Goal: Task Accomplishment & Management: Complete application form

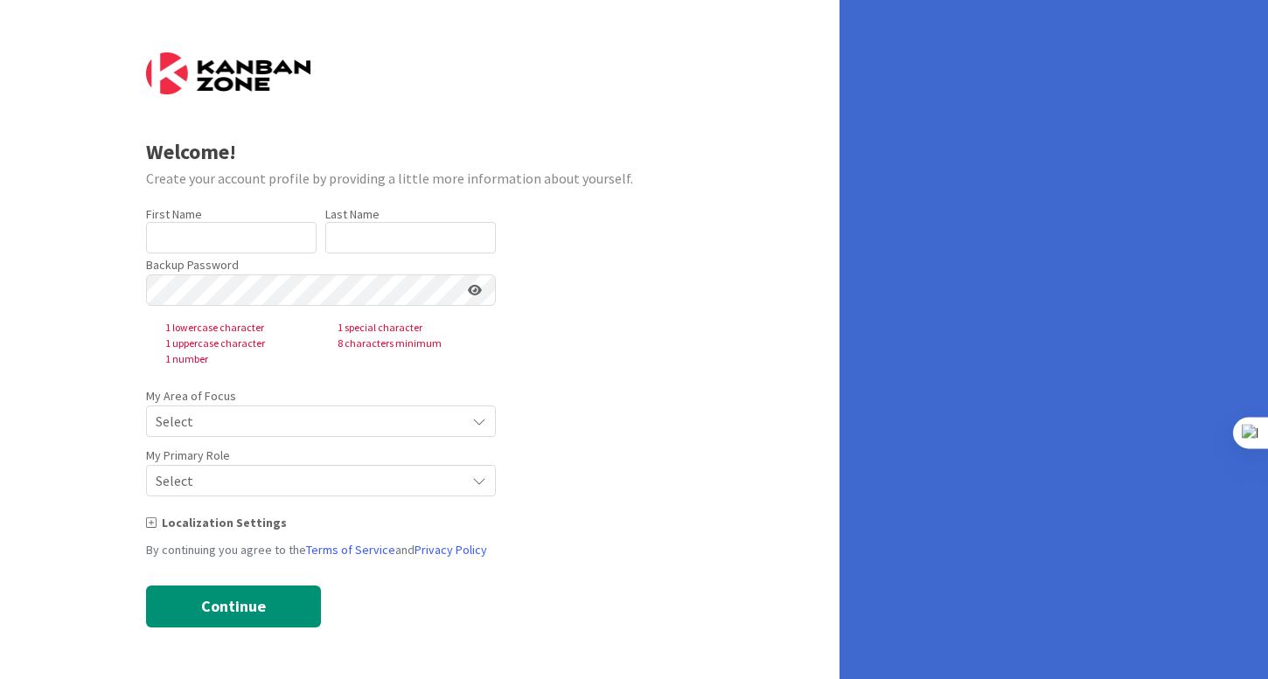
type input "[PERSON_NAME]"
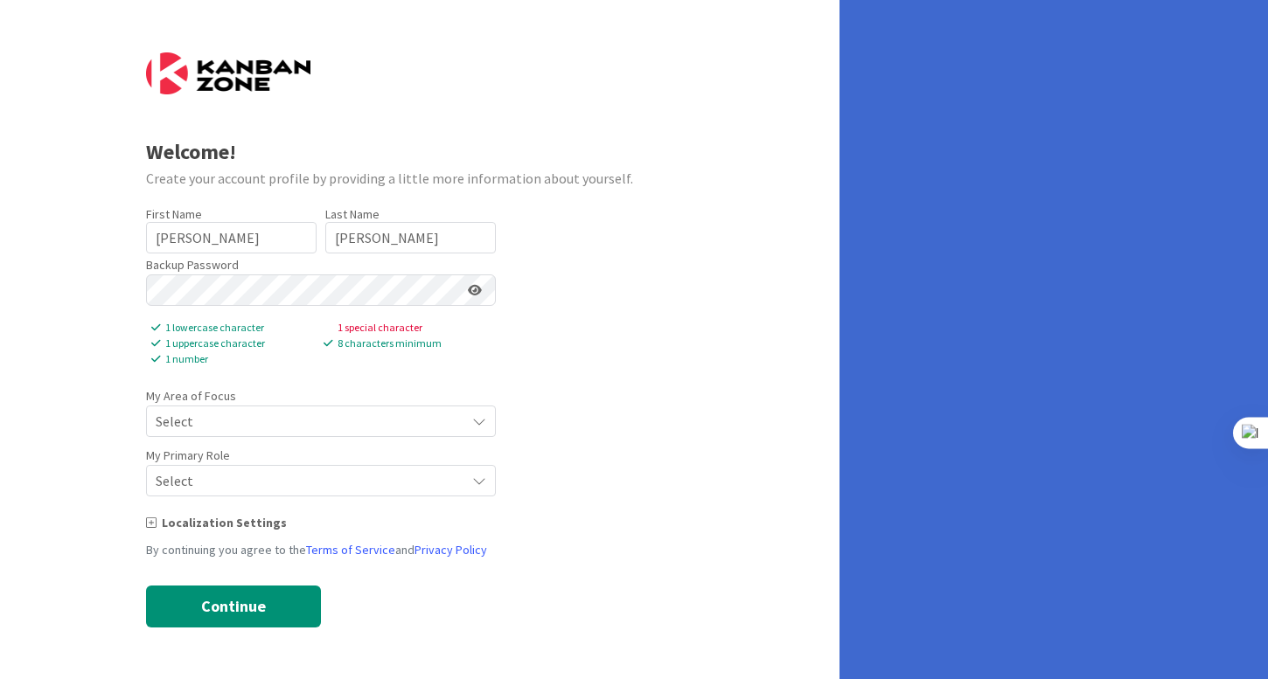
click at [283, 421] on span "Select" at bounding box center [306, 421] width 301 height 24
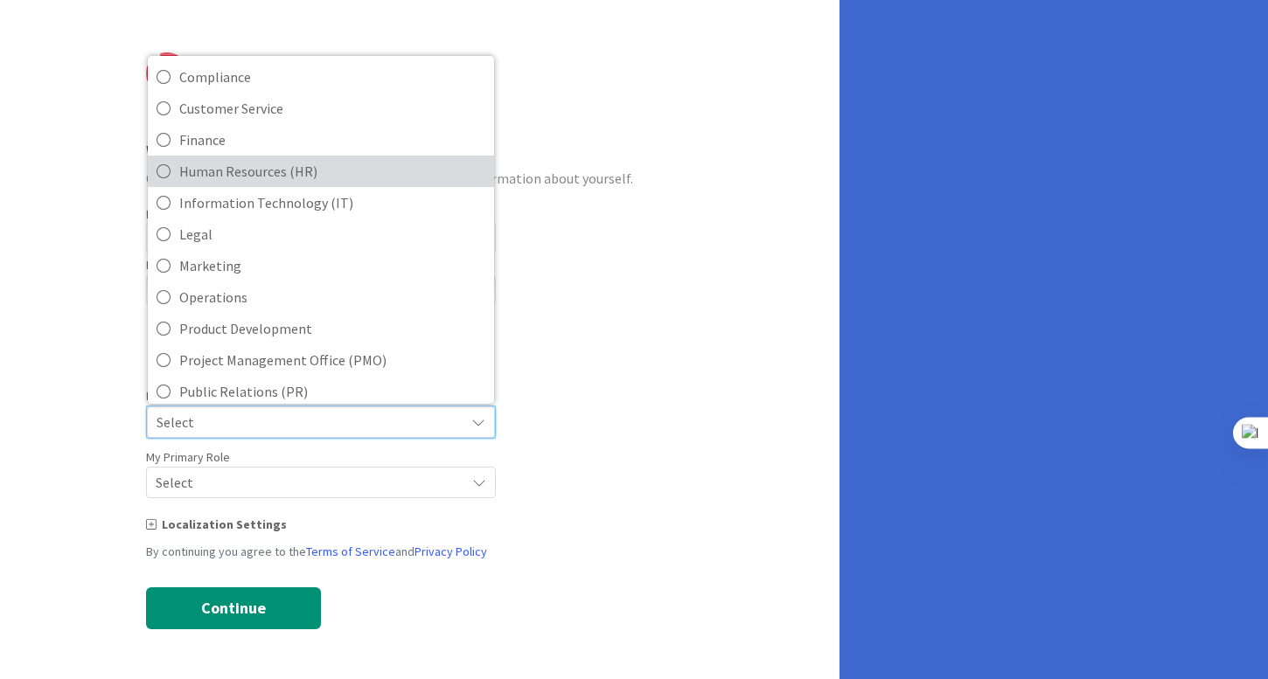
scroll to position [390, 0]
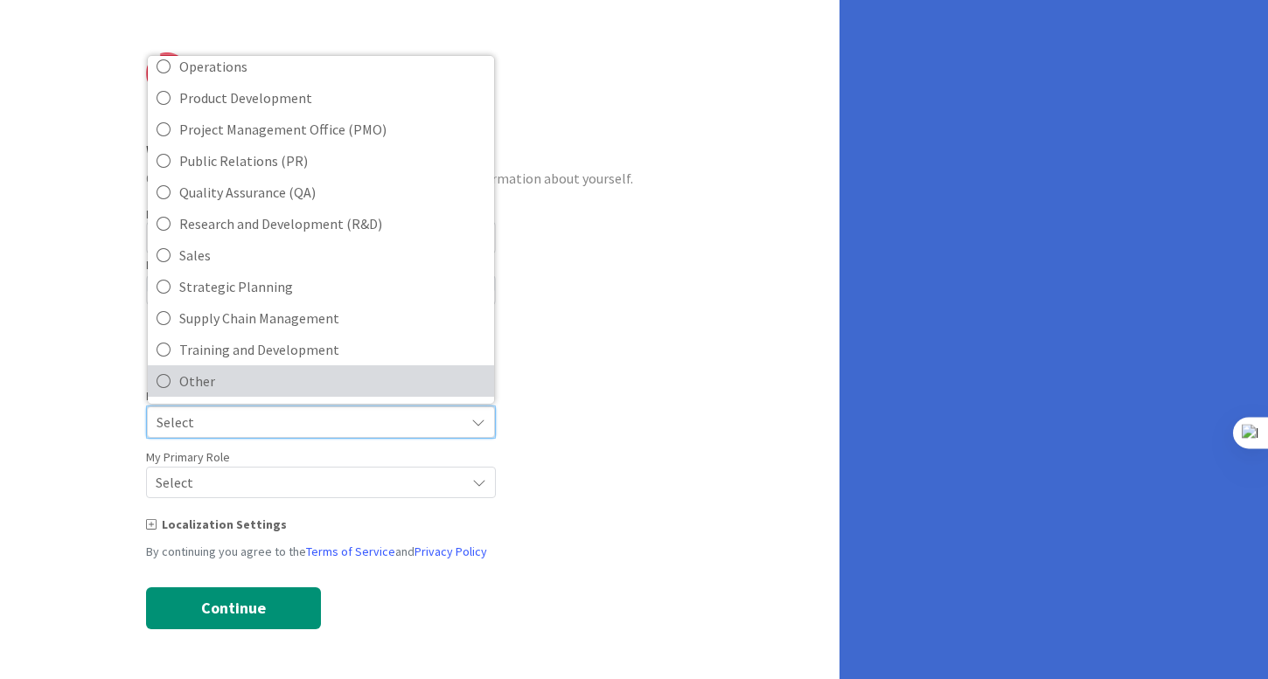
click at [254, 390] on span "Other" at bounding box center [332, 381] width 306 height 26
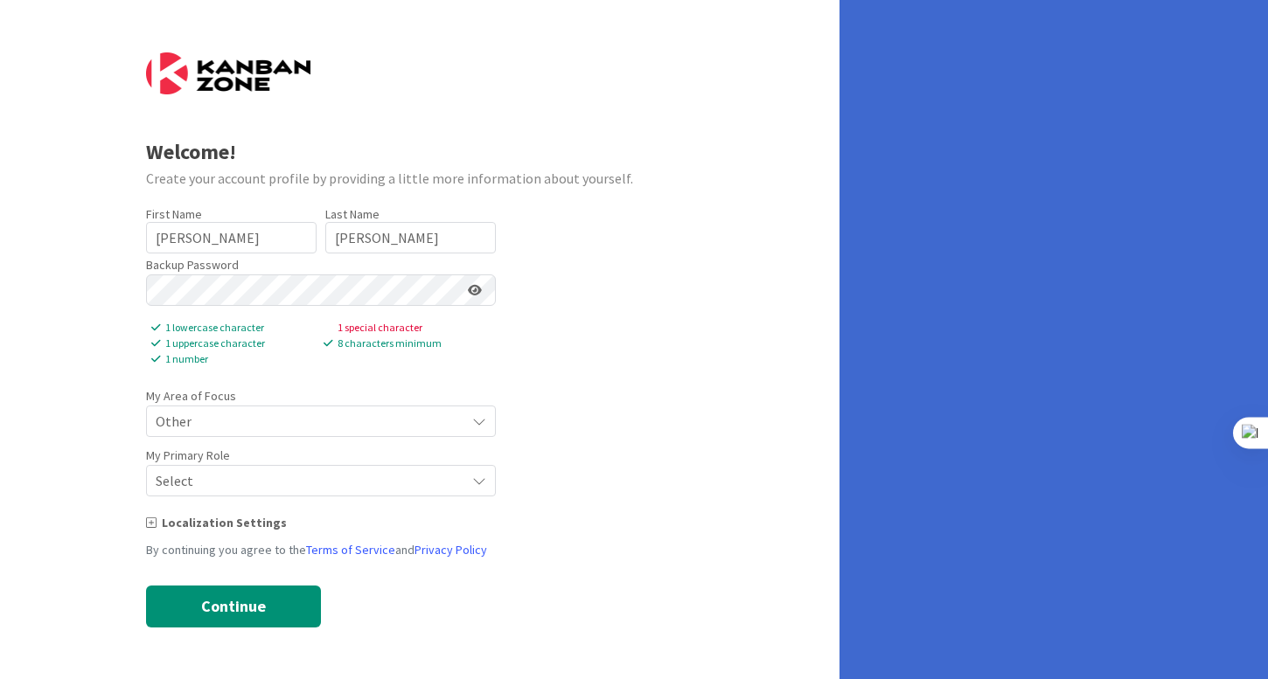
click at [242, 434] on span "Select" at bounding box center [306, 421] width 301 height 24
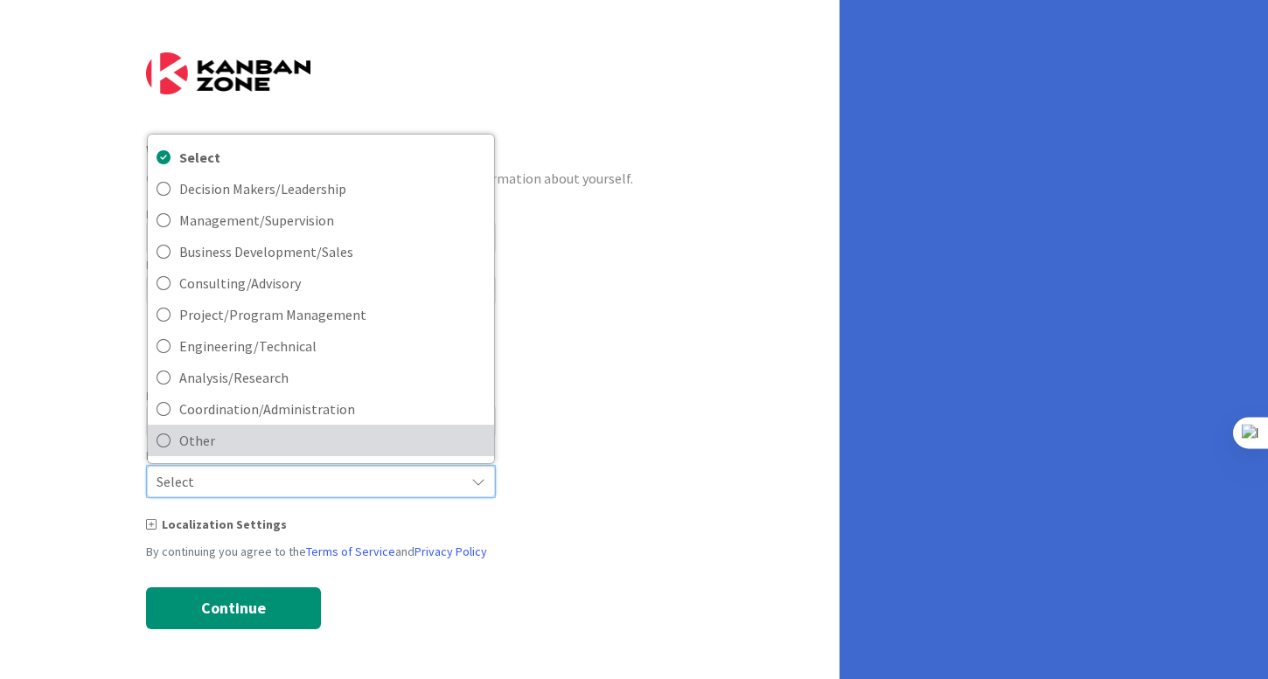
click at [226, 442] on span "Other" at bounding box center [332, 441] width 306 height 26
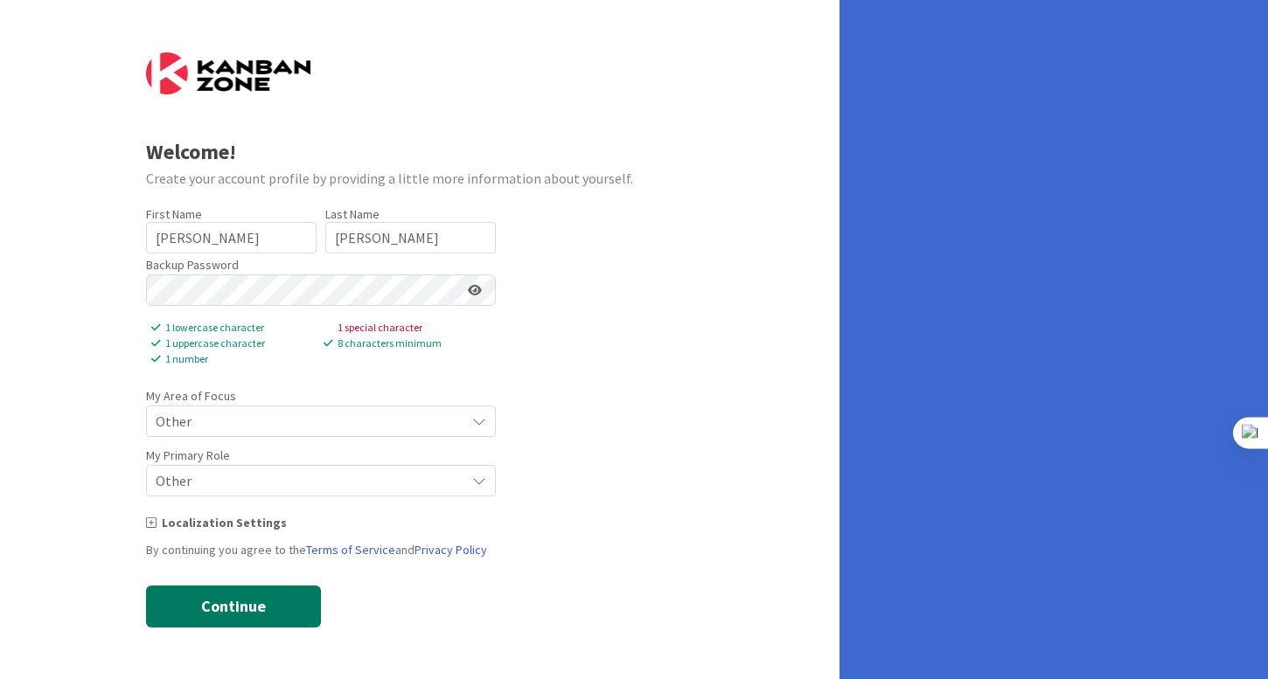
click at [226, 609] on button "Continue" at bounding box center [233, 607] width 175 height 42
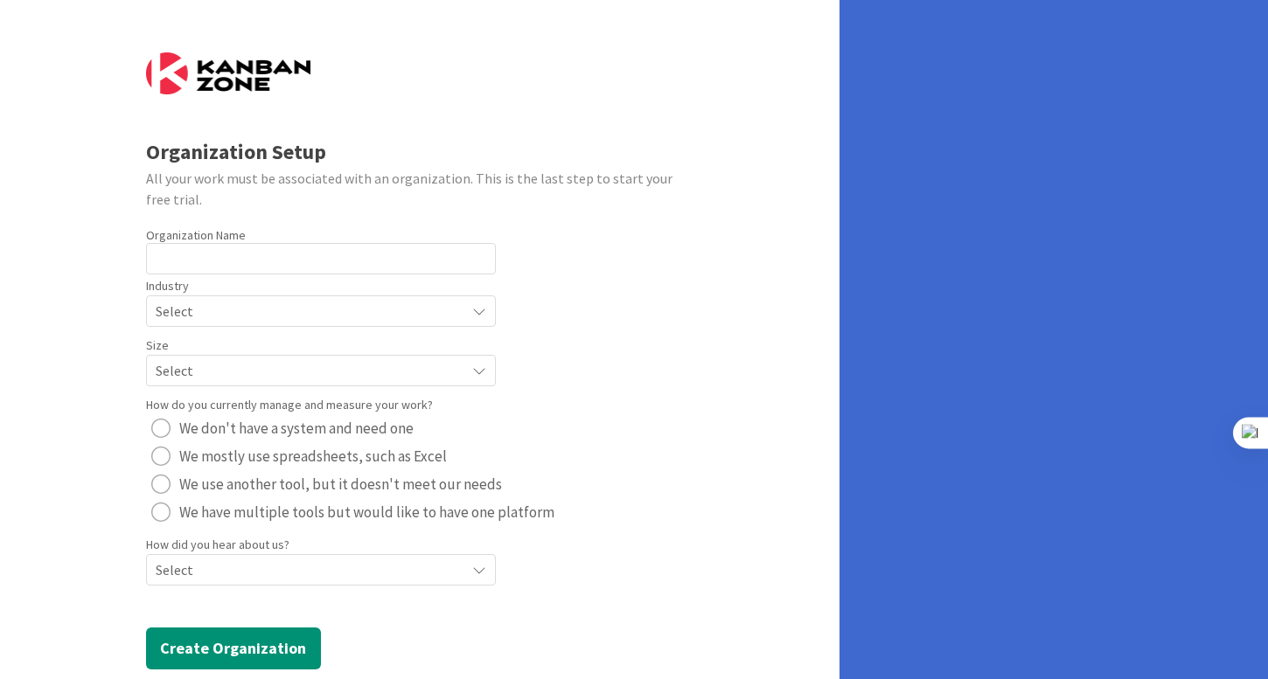
scroll to position [17, 0]
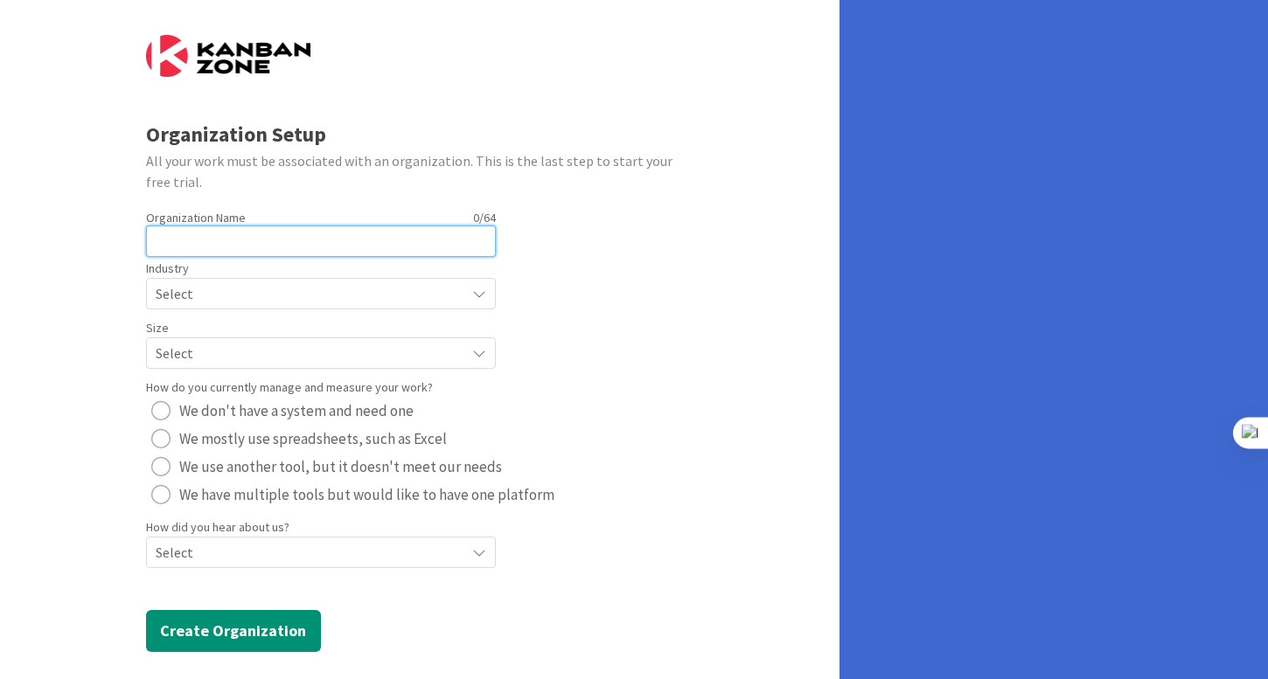
click at [355, 253] on input "text" at bounding box center [321, 241] width 350 height 31
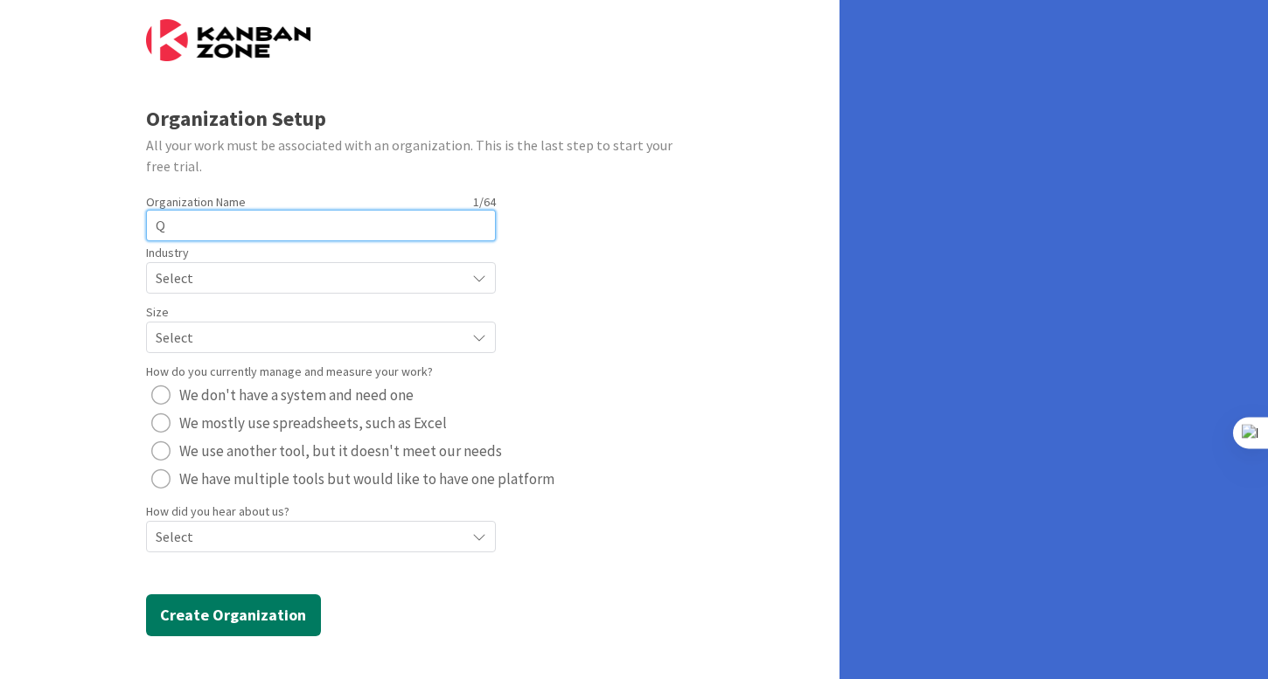
type input "Q"
click at [257, 630] on button "Create Organization" at bounding box center [233, 616] width 175 height 42
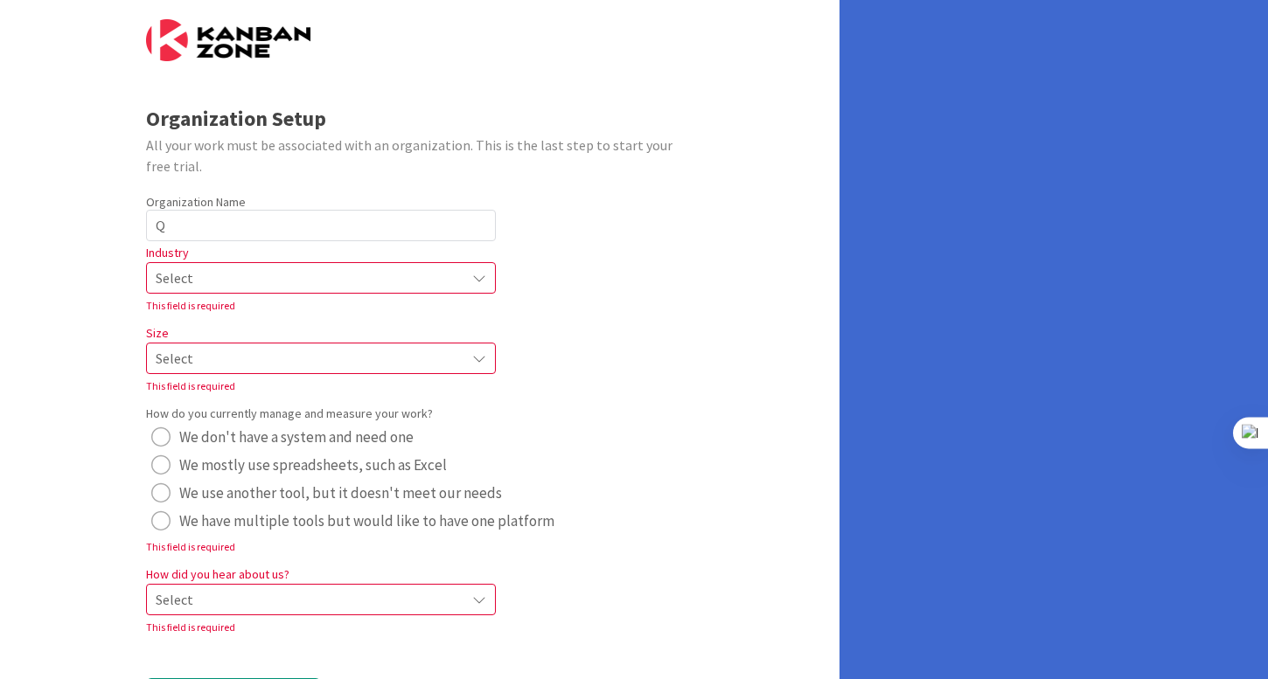
click at [290, 279] on span "Select" at bounding box center [306, 278] width 301 height 24
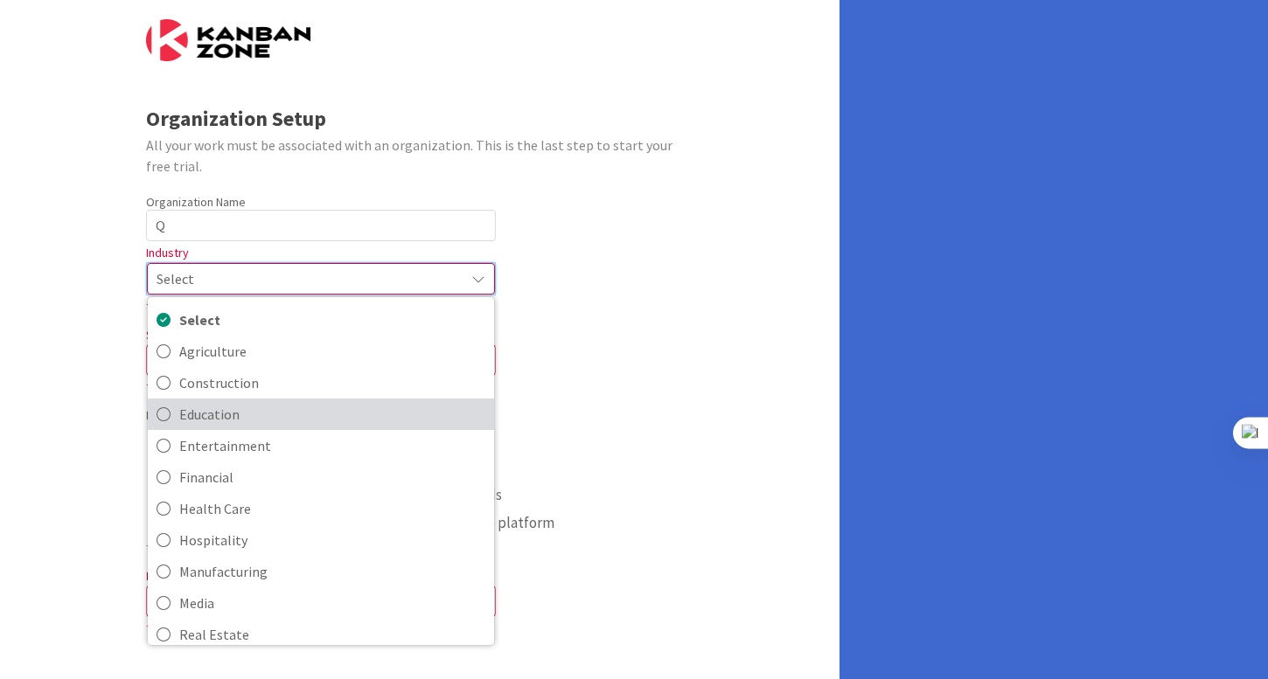
click at [266, 414] on span "Education" at bounding box center [332, 414] width 306 height 26
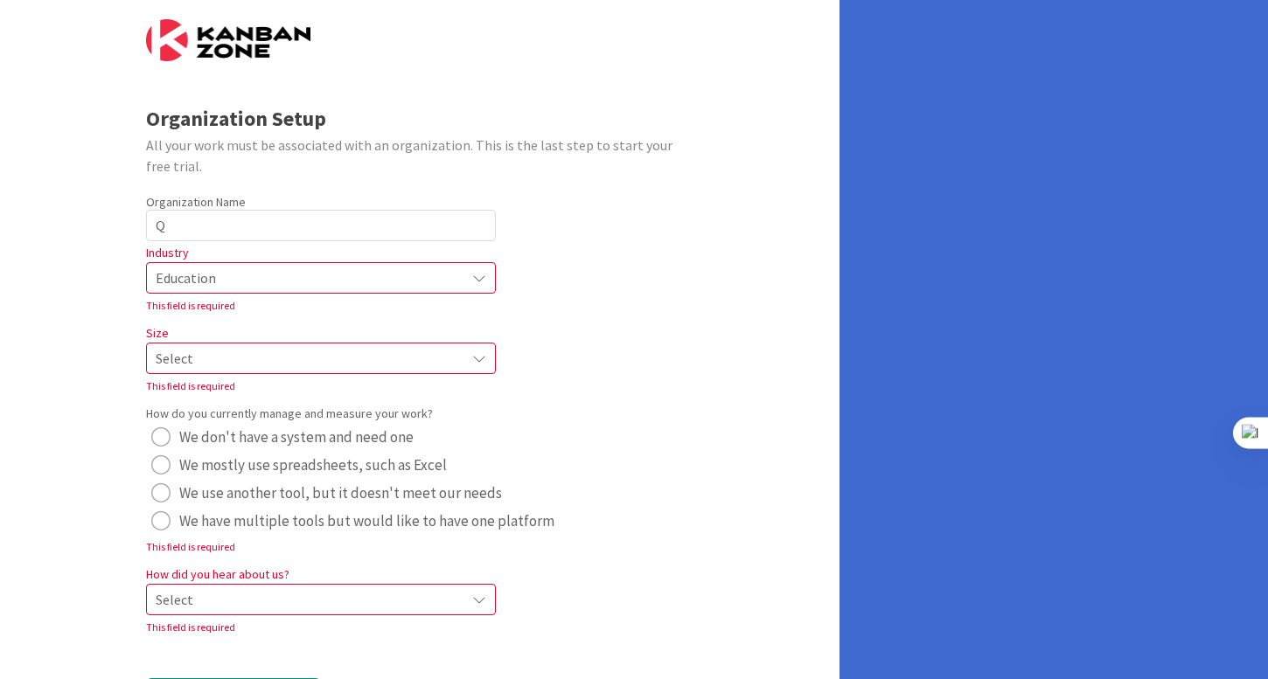
click at [268, 290] on span "Select" at bounding box center [306, 278] width 301 height 24
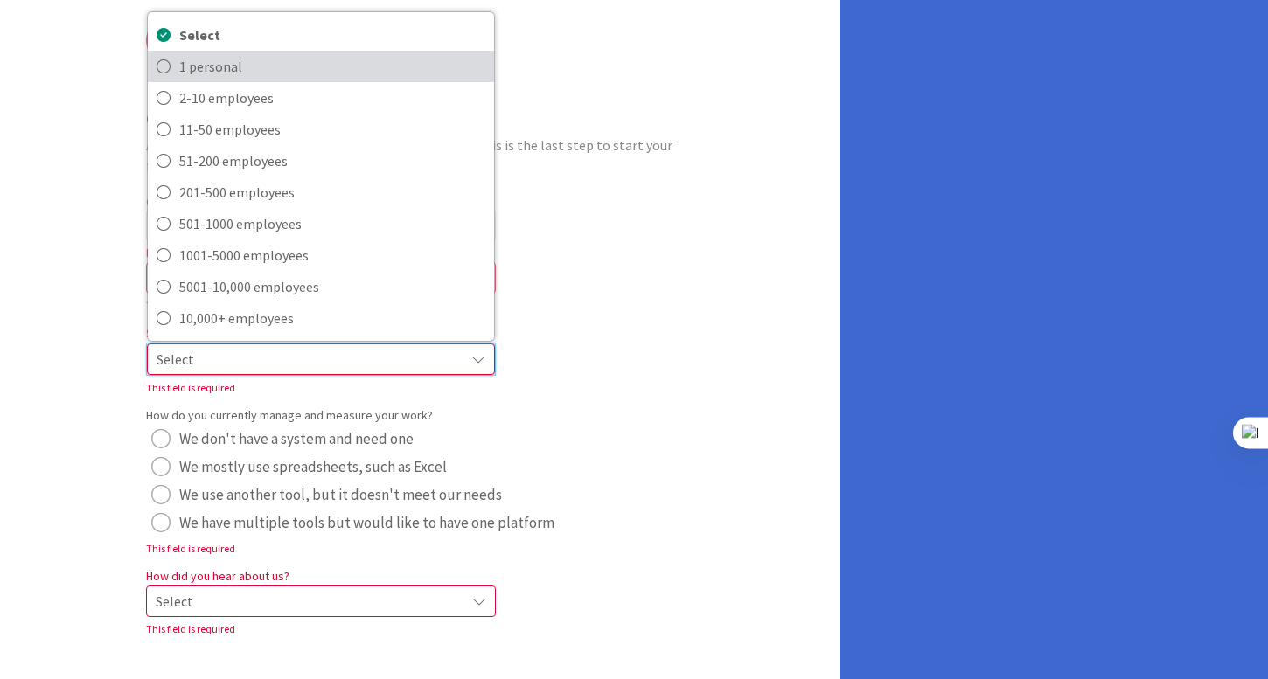
click at [289, 79] on link "1 personal" at bounding box center [321, 66] width 346 height 31
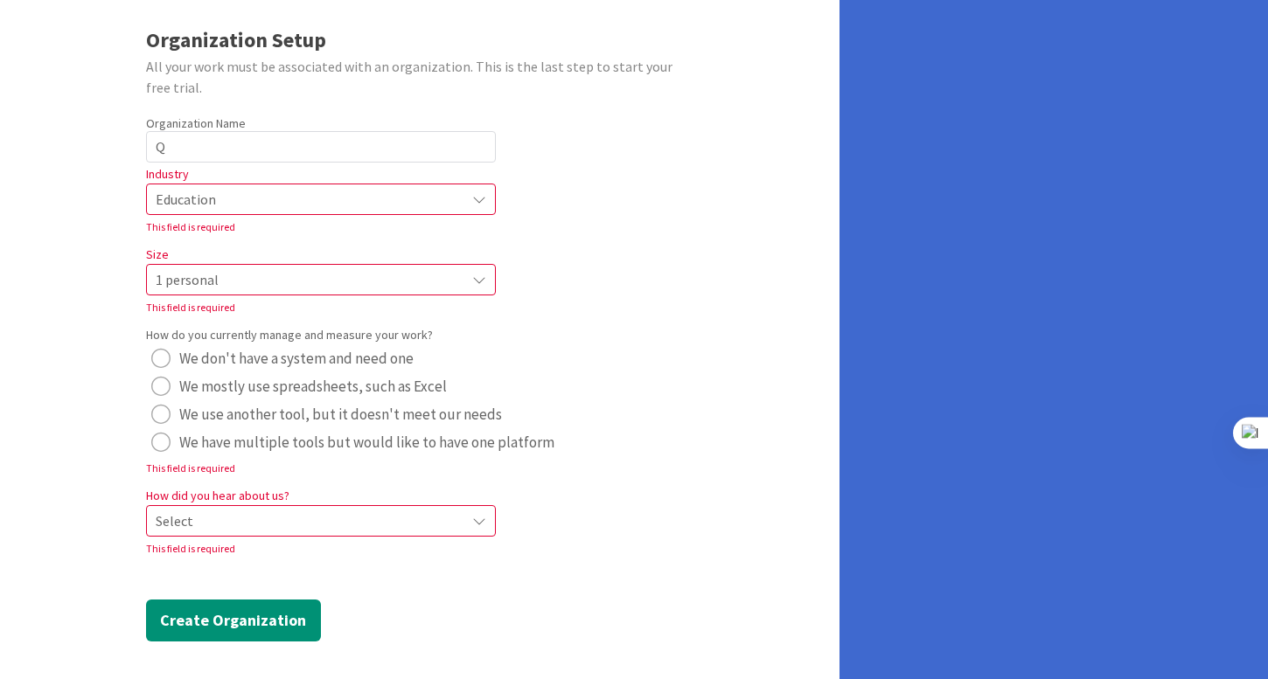
scroll to position [117, 0]
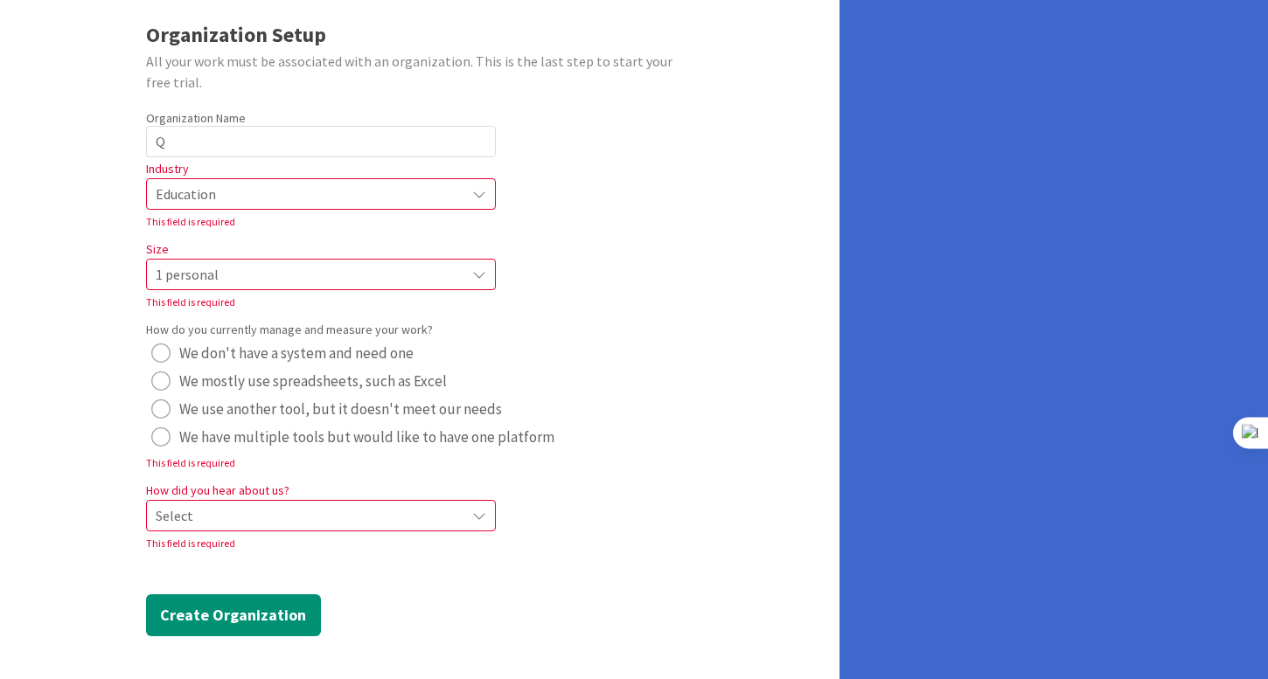
click at [293, 386] on span "We mostly use spreadsheets, such as Excel" at bounding box center [313, 381] width 268 height 26
click at [260, 206] on span "Select" at bounding box center [306, 194] width 301 height 24
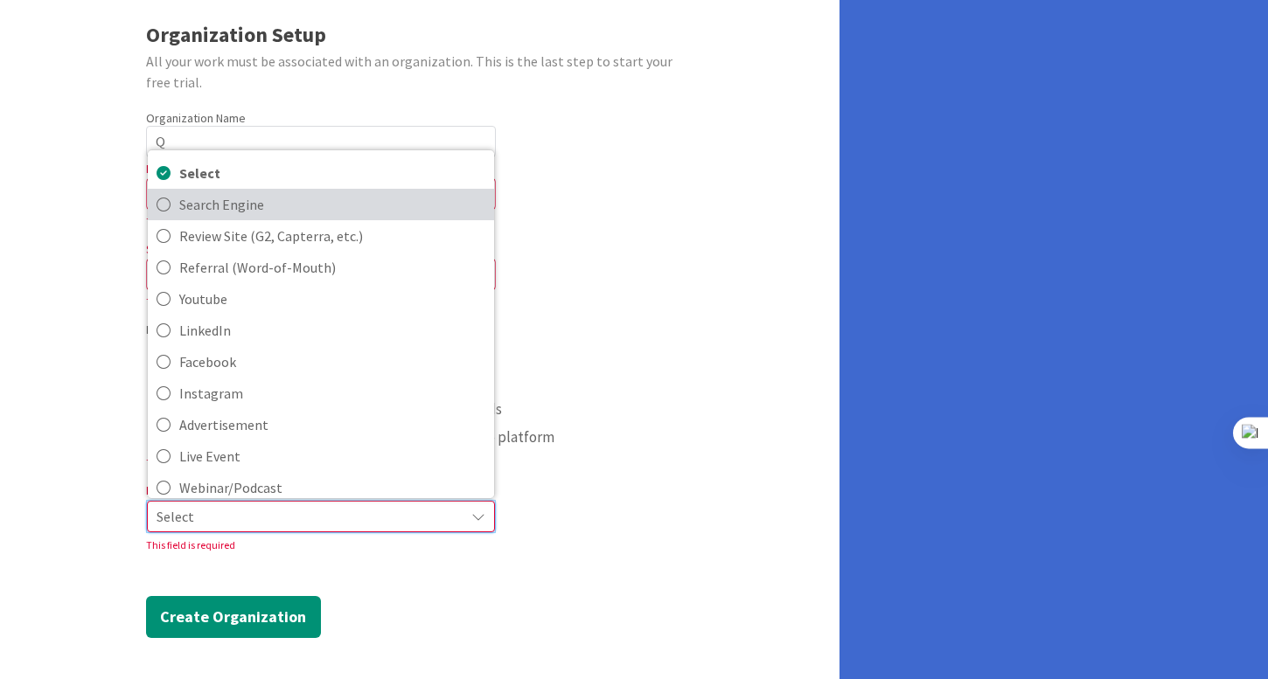
click at [262, 208] on span "Search Engine" at bounding box center [332, 204] width 306 height 26
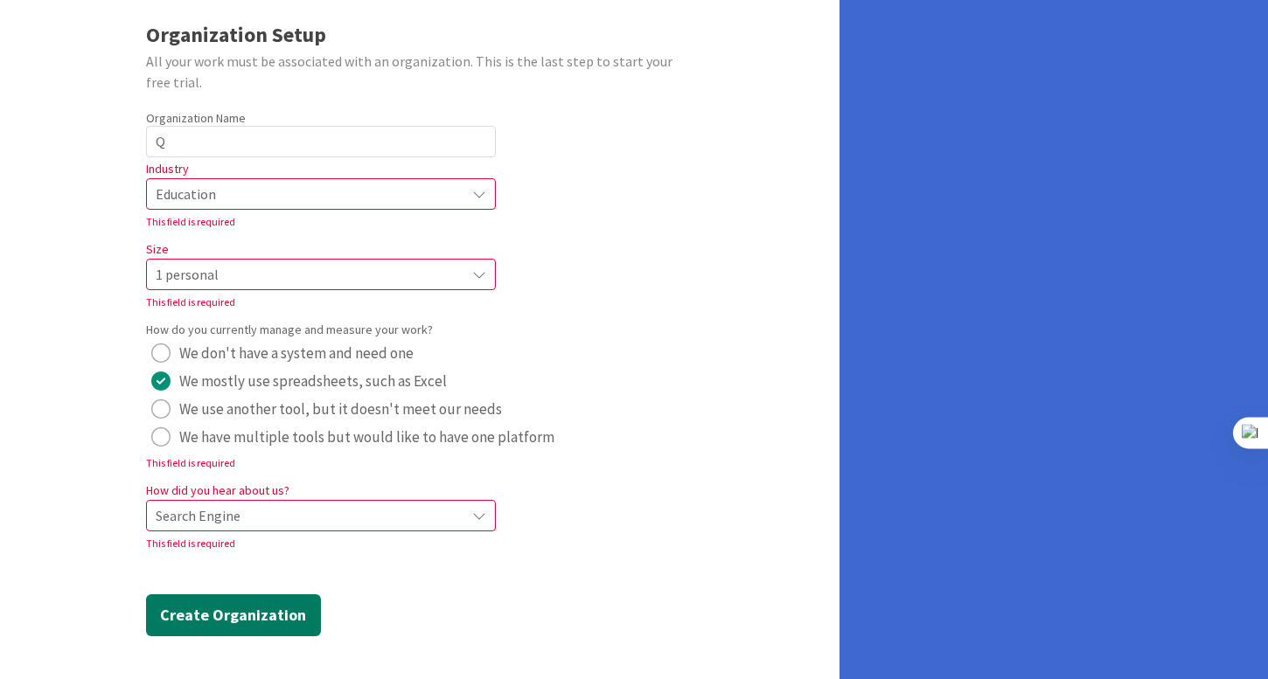
click at [256, 619] on button "Create Organization" at bounding box center [233, 616] width 175 height 42
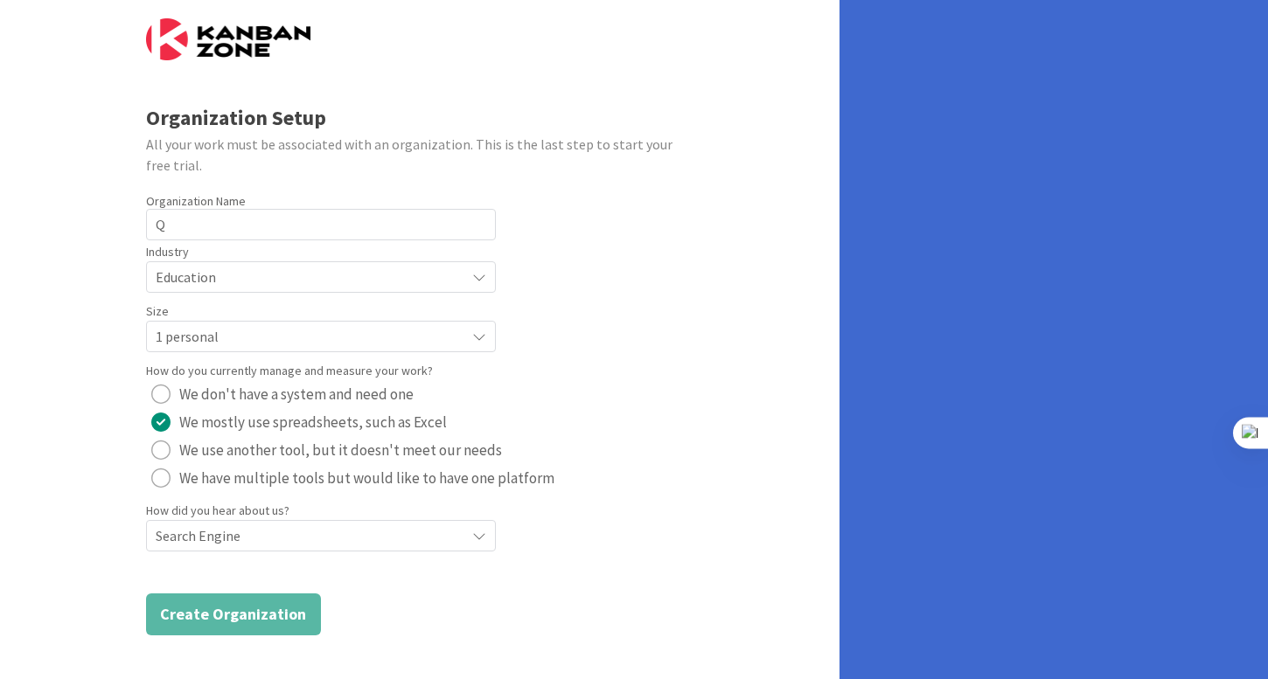
scroll to position [33, 0]
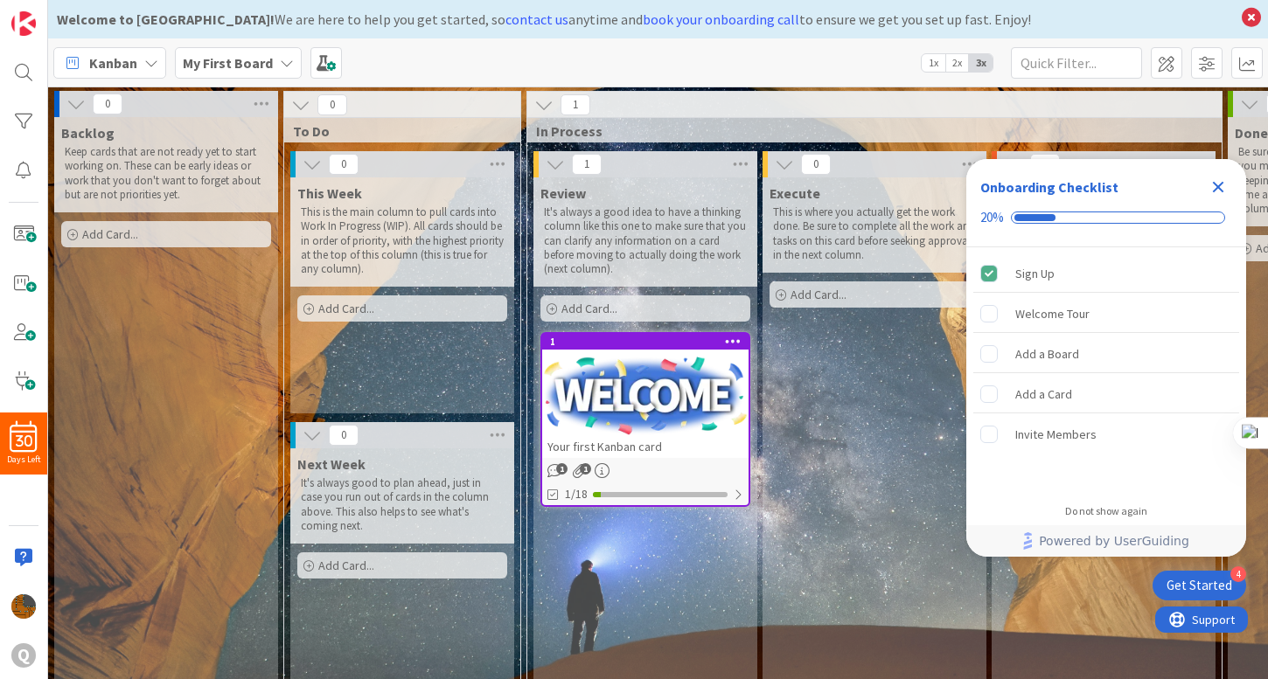
click at [552, 164] on icon at bounding box center [555, 164] width 19 height 19
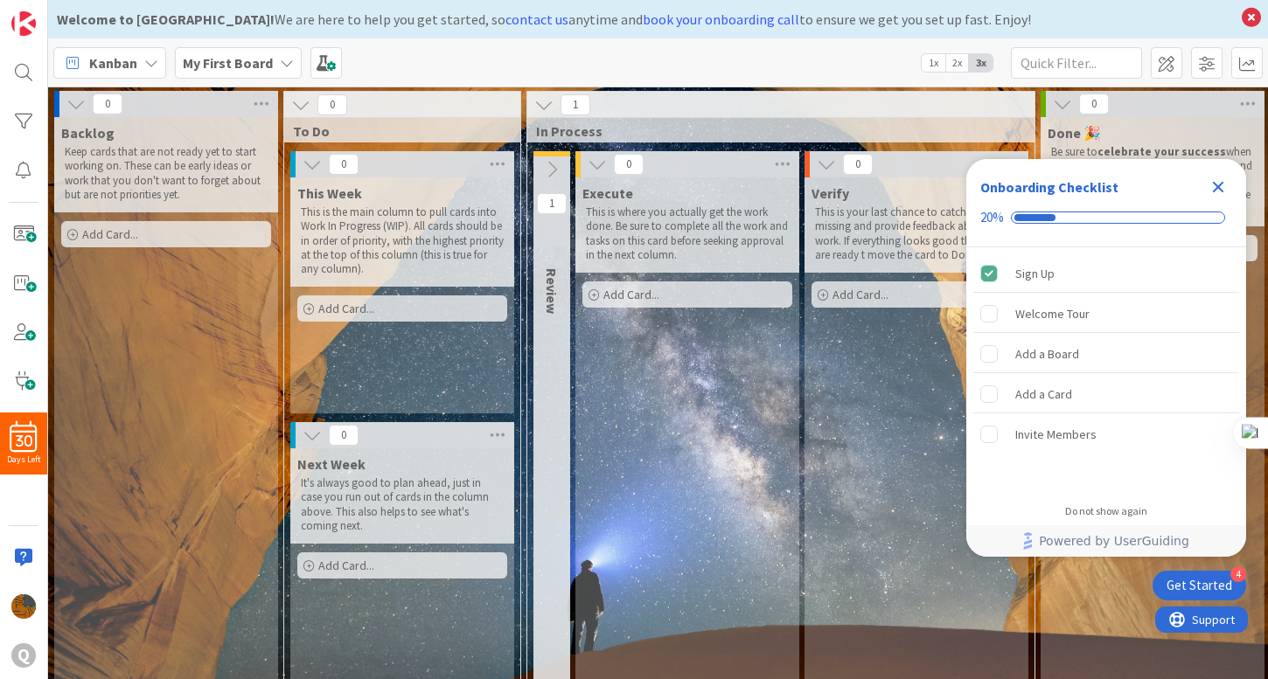
click at [552, 164] on icon at bounding box center [551, 169] width 19 height 19
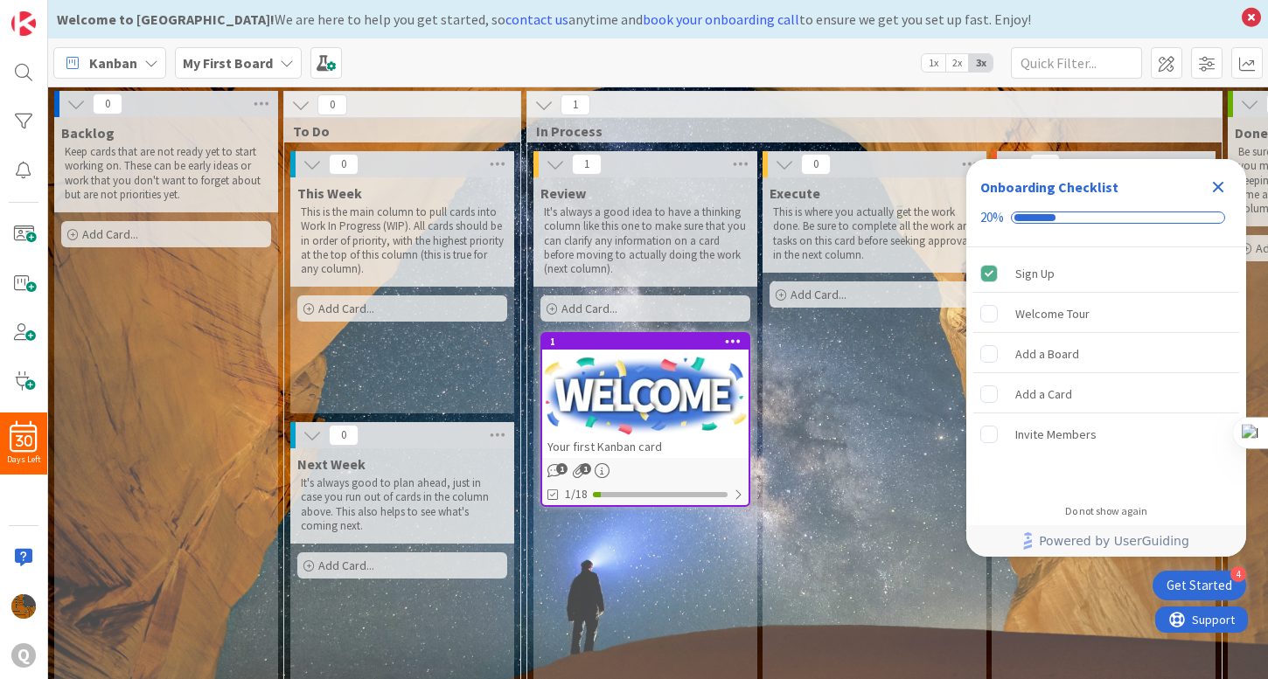
click at [1218, 180] on icon "Close Checklist" at bounding box center [1218, 187] width 21 height 21
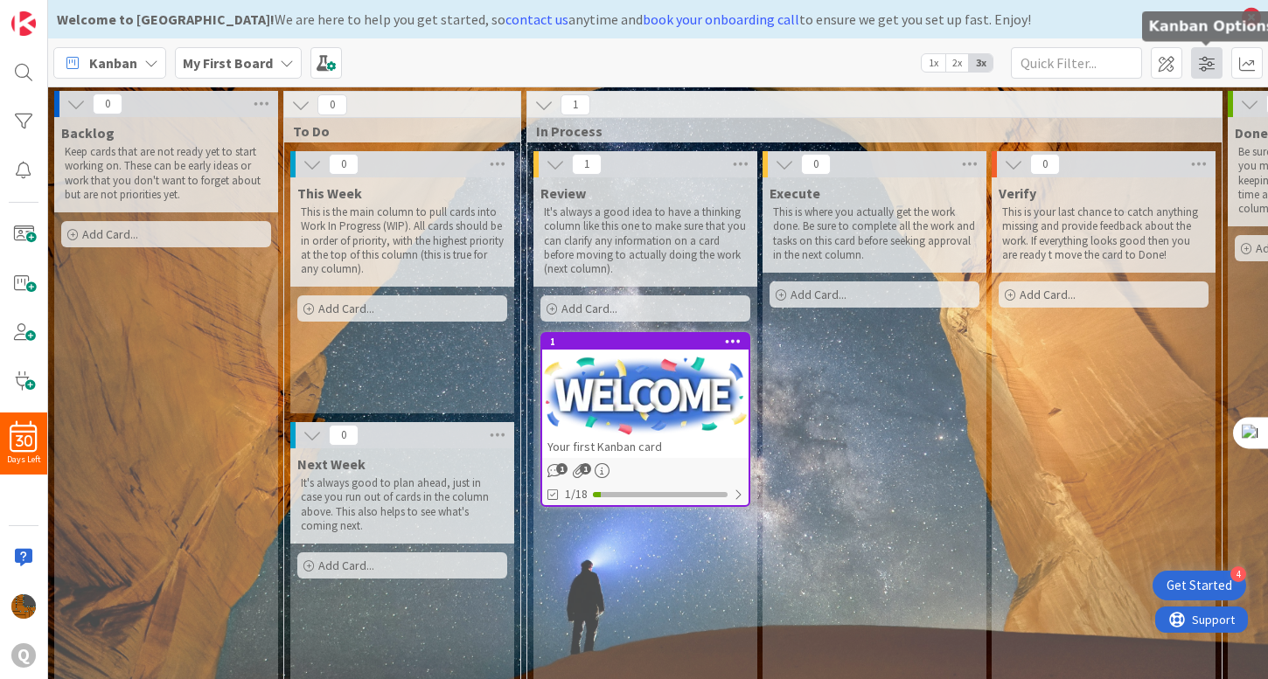
click at [1215, 73] on span at bounding box center [1206, 62] width 31 height 31
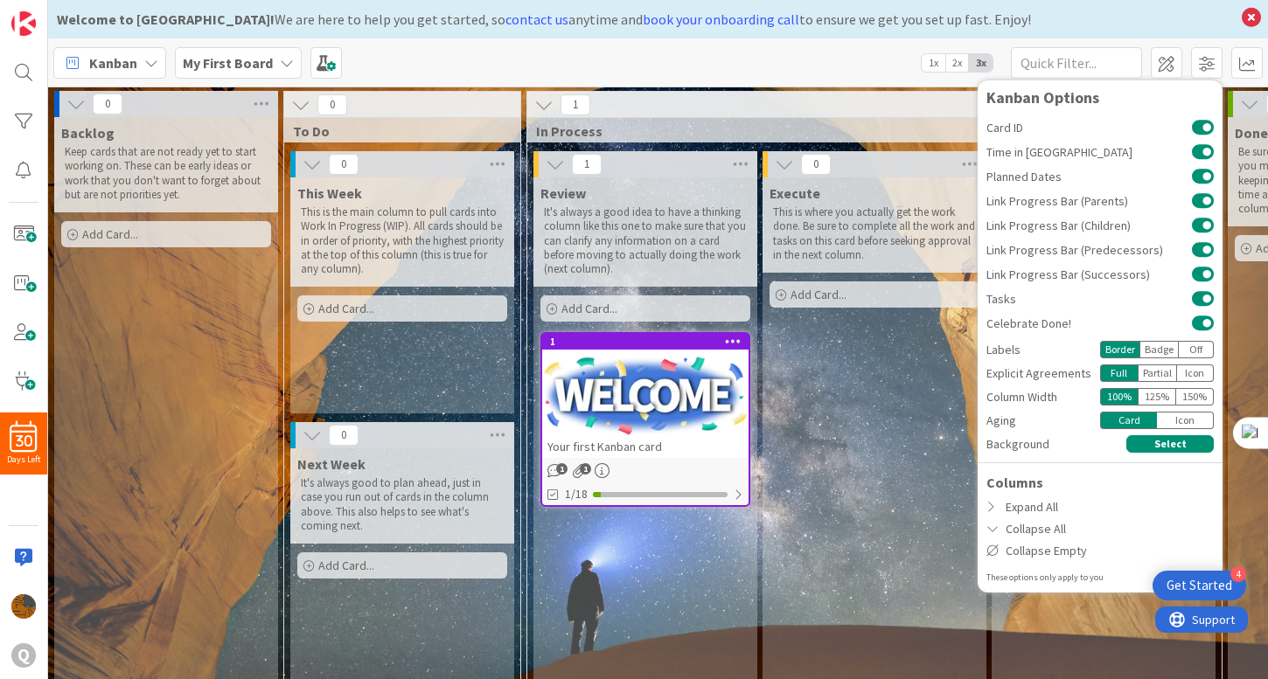
click at [835, 420] on div "Execute This is where you actually get the work done. Be sure to complete all t…" at bounding box center [874, 430] width 224 height 507
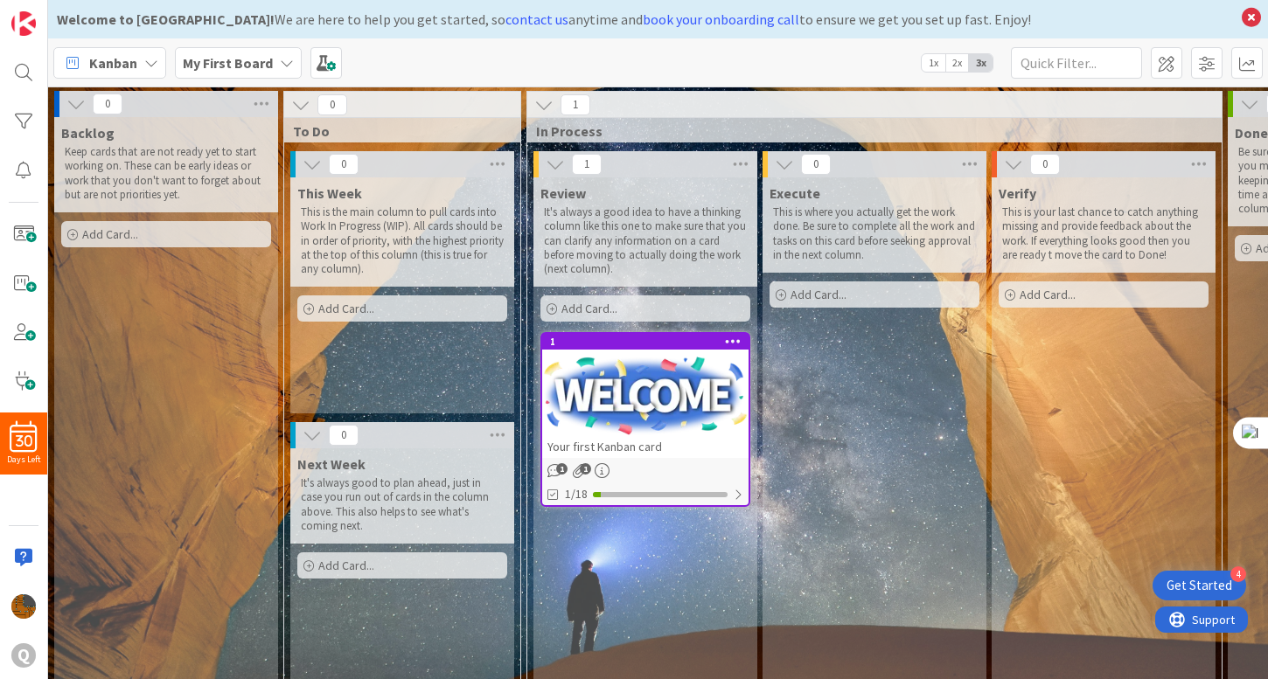
drag, startPoint x: 1242, startPoint y: 66, endPoint x: 1238, endPoint y: 321, distance: 255.4
click at [1238, 331] on html "4 Get Started 30 Days Left Q Welcome to [GEOGRAPHIC_DATA]! We are here to help …" at bounding box center [634, 339] width 1268 height 679
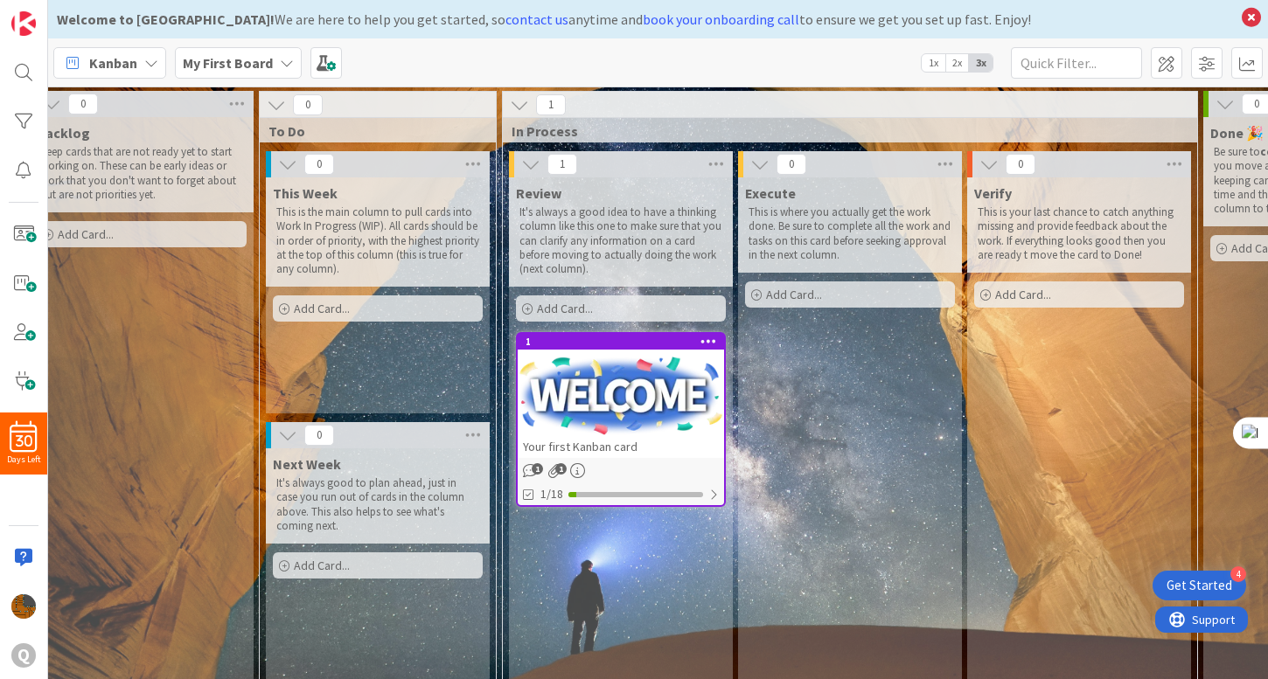
scroll to position [0, 49]
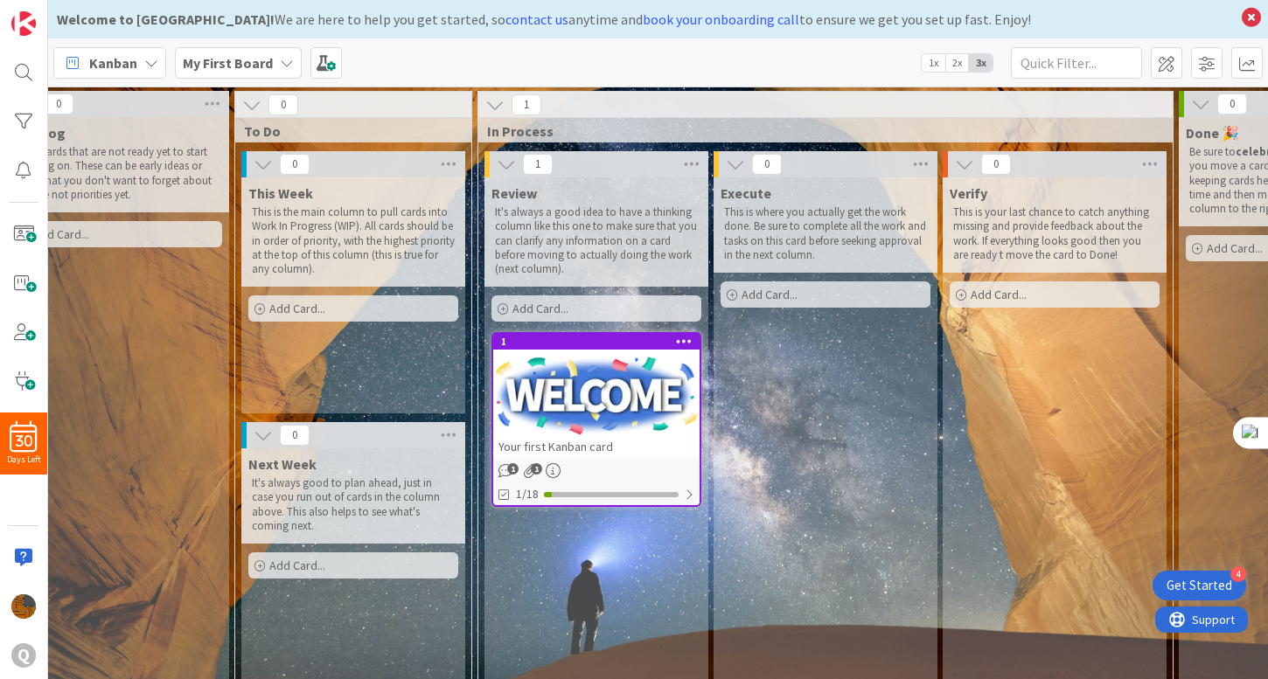
drag, startPoint x: 1262, startPoint y: 65, endPoint x: 1242, endPoint y: 426, distance: 361.7
click at [1250, 10] on icon at bounding box center [1251, 17] width 23 height 24
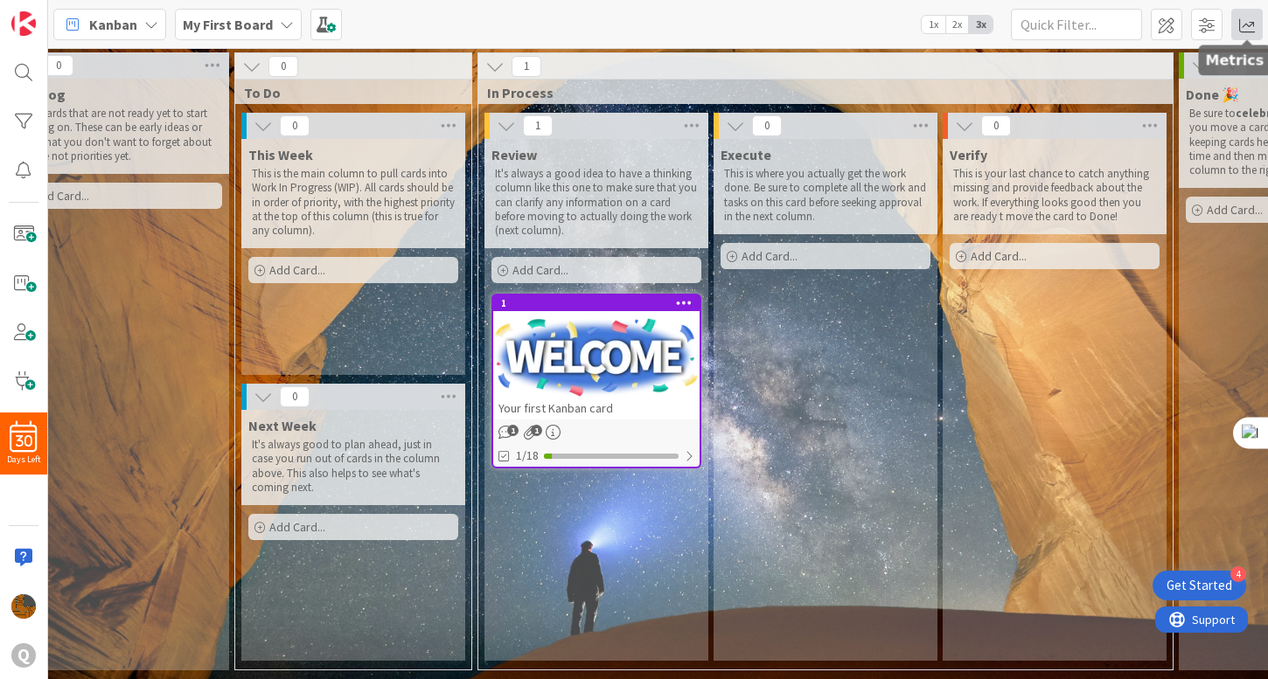
click at [1249, 31] on span at bounding box center [1246, 24] width 31 height 31
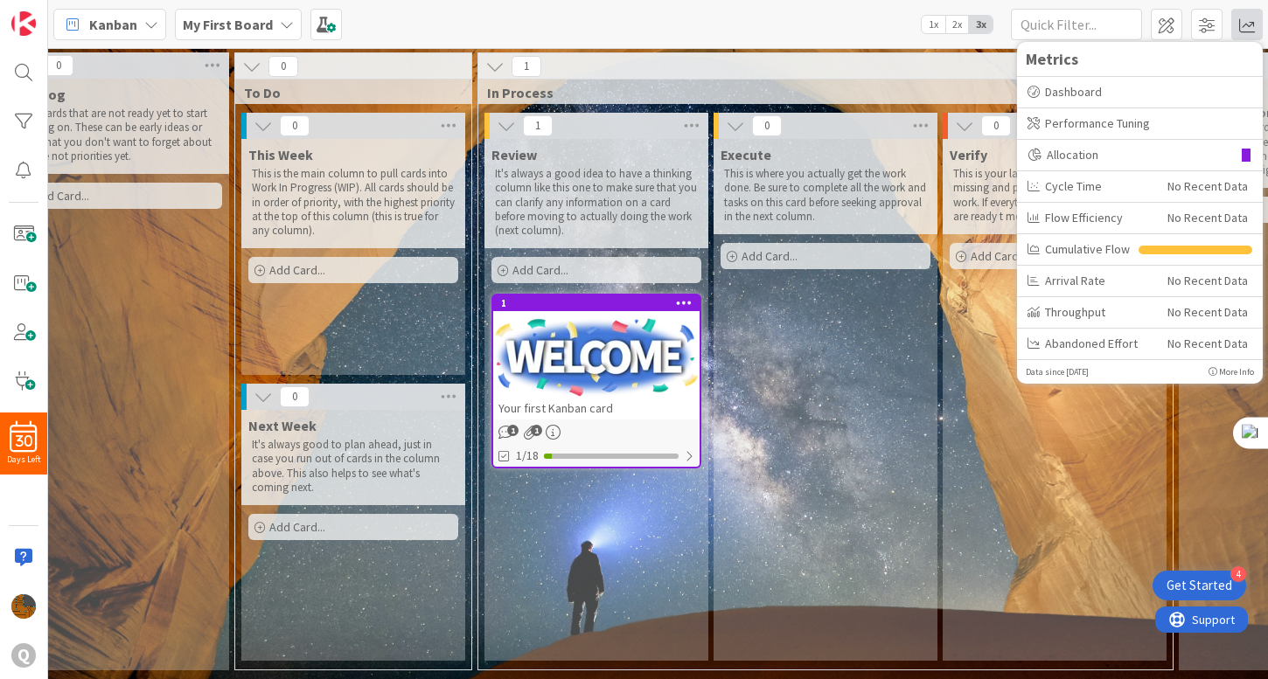
click at [928, 312] on div "Execute This is where you actually get the work done. Be sure to complete all t…" at bounding box center [825, 400] width 224 height 522
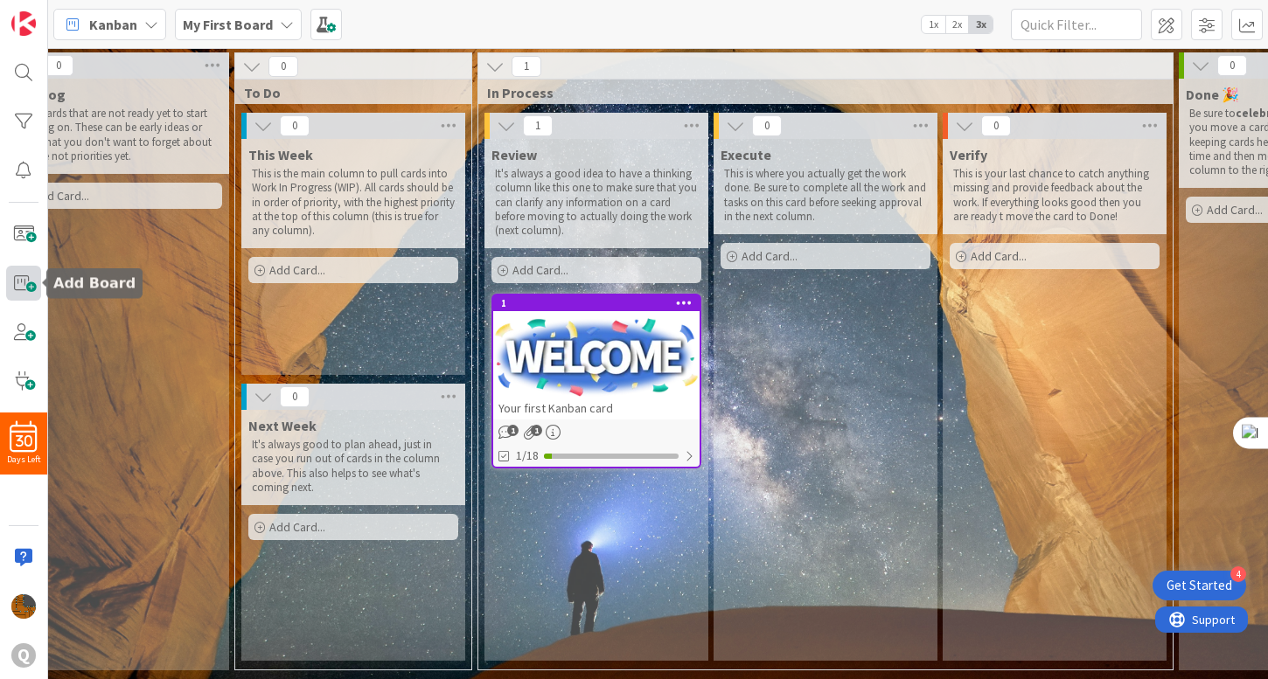
click at [36, 288] on span at bounding box center [23, 283] width 35 height 35
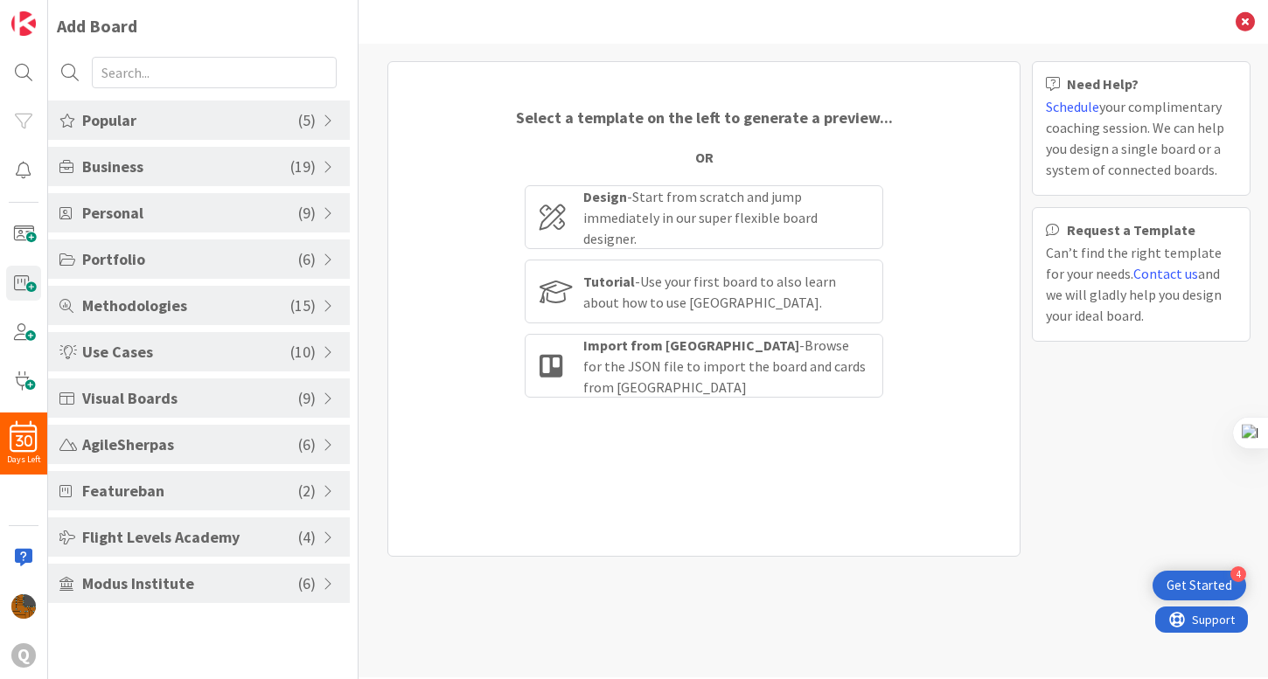
click at [219, 386] on div "Visual Boards ( 9 )" at bounding box center [199, 398] width 302 height 39
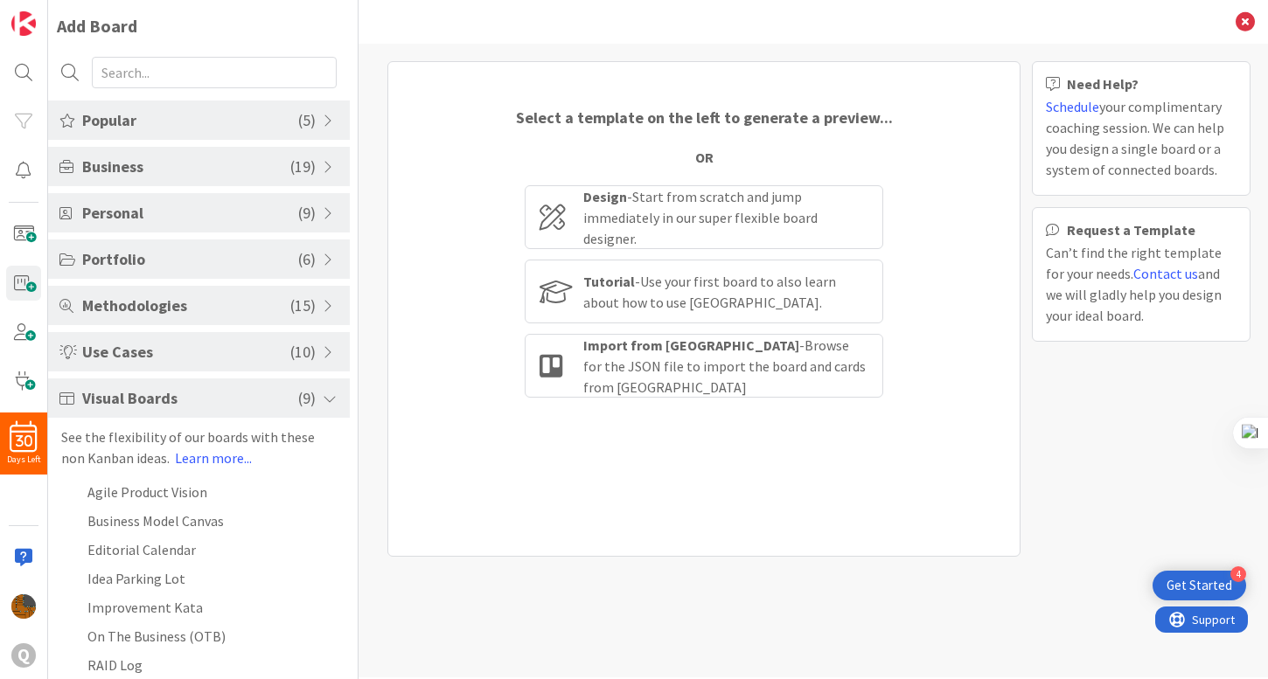
click at [220, 386] on div "Visual Boards ( 9 )" at bounding box center [199, 398] width 302 height 39
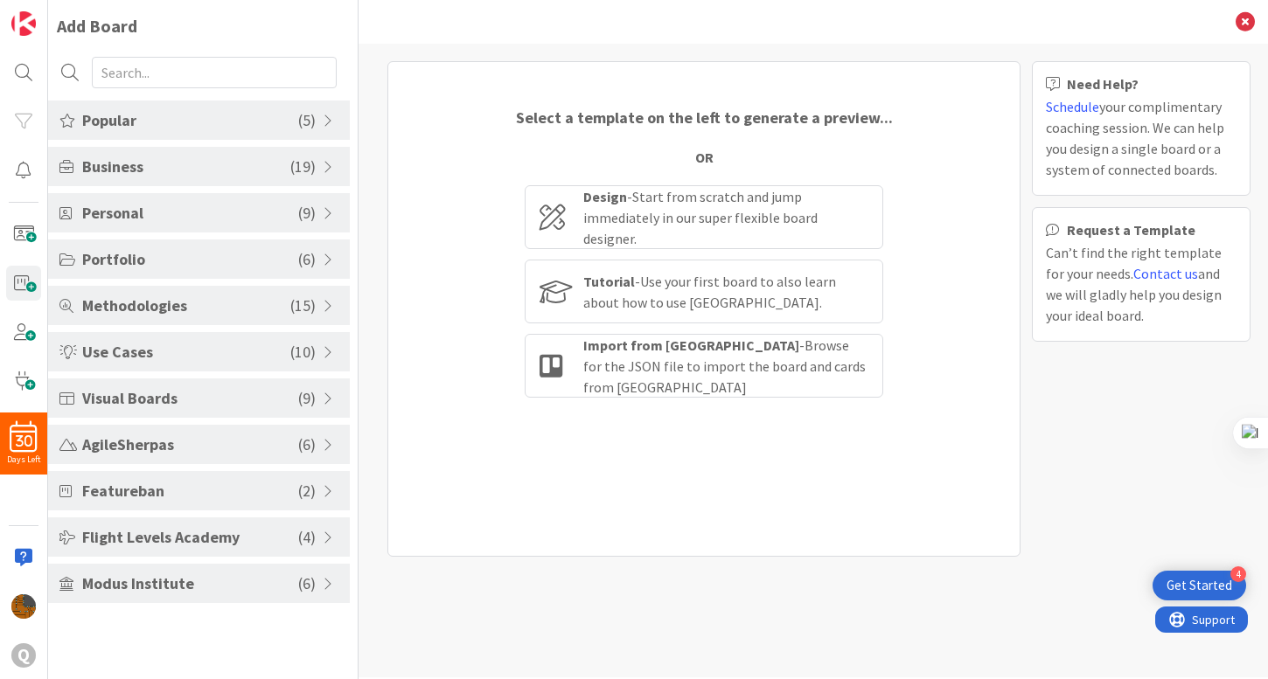
click at [237, 209] on span "Personal" at bounding box center [190, 213] width 216 height 24
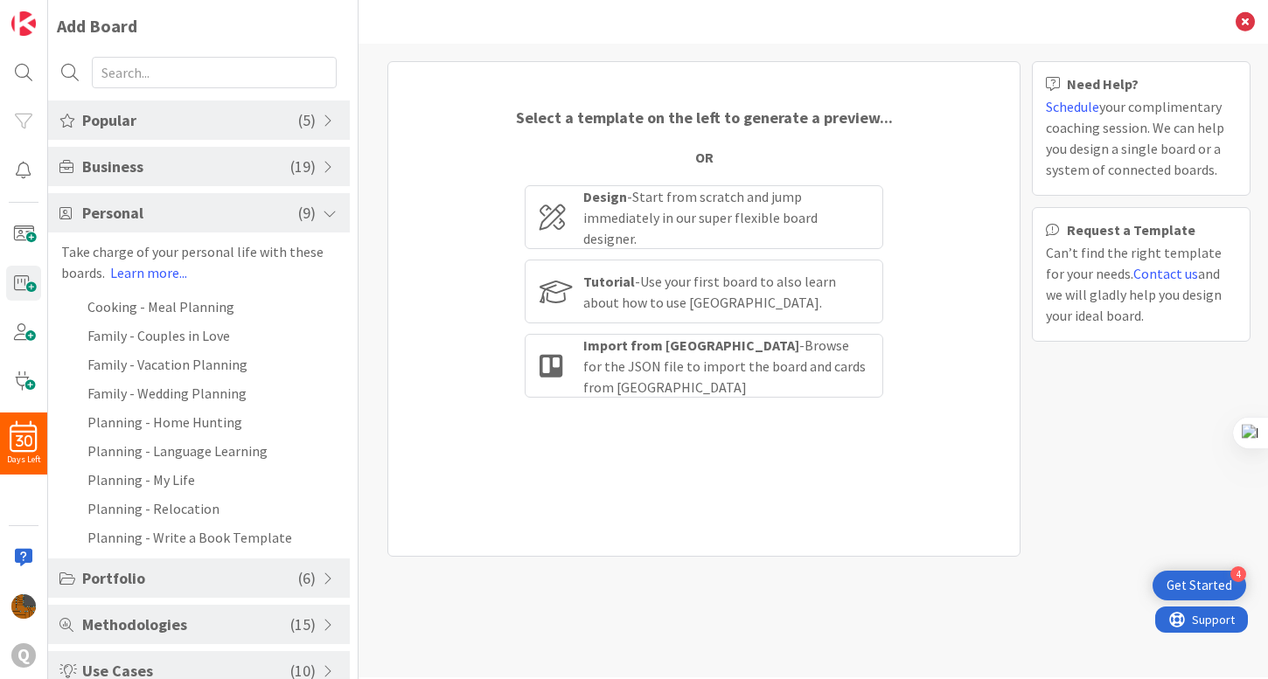
click at [238, 209] on span "Personal" at bounding box center [190, 213] width 216 height 24
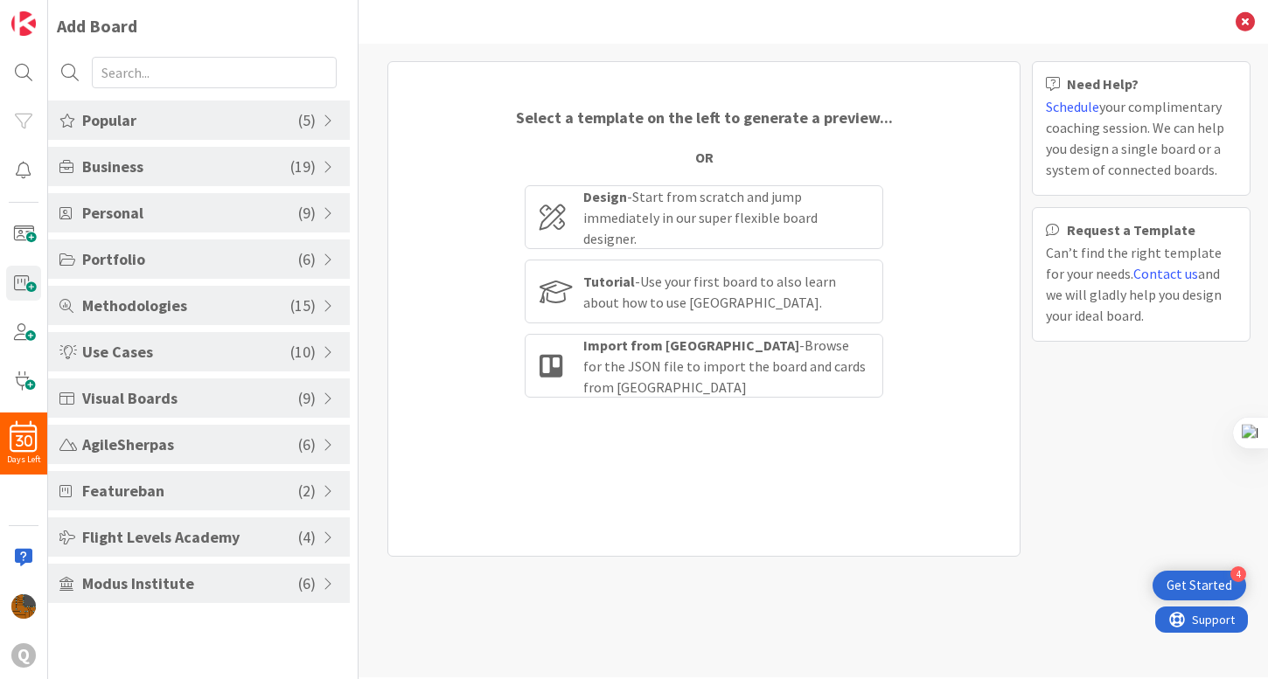
click at [232, 181] on div "Business ( 19 )" at bounding box center [199, 166] width 302 height 39
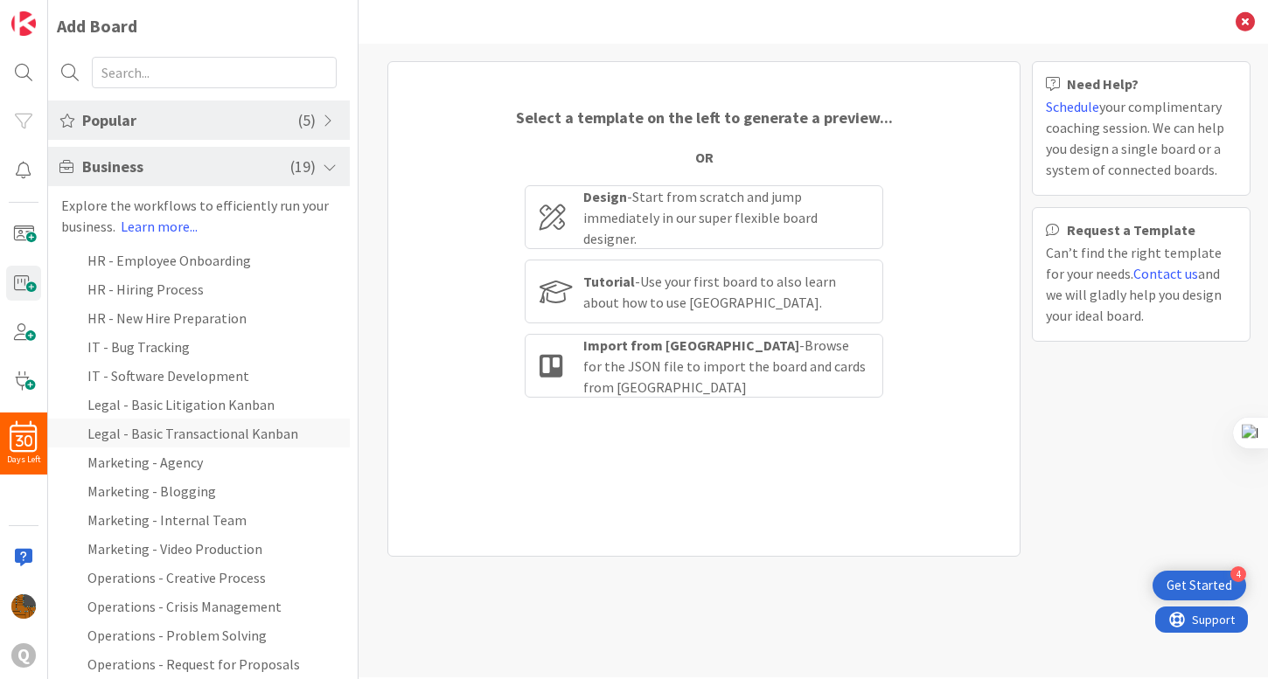
scroll to position [545, 0]
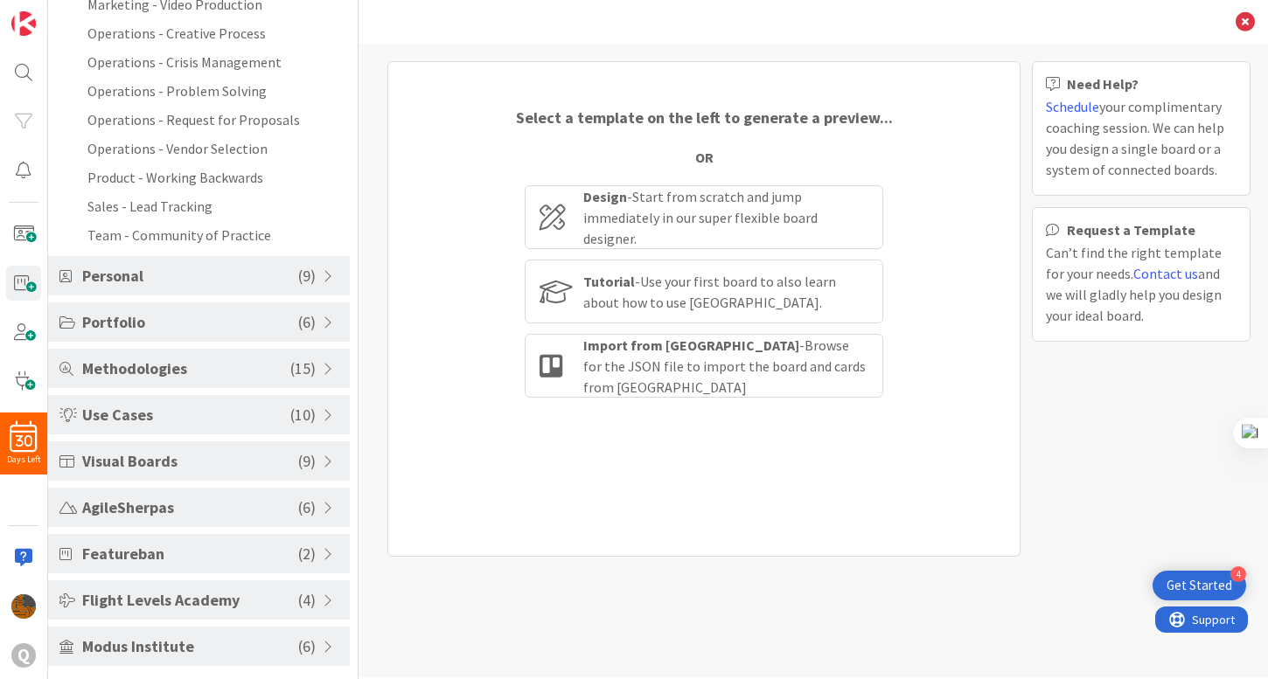
click at [212, 380] on div "Methodologies ( 15 )" at bounding box center [199, 368] width 302 height 39
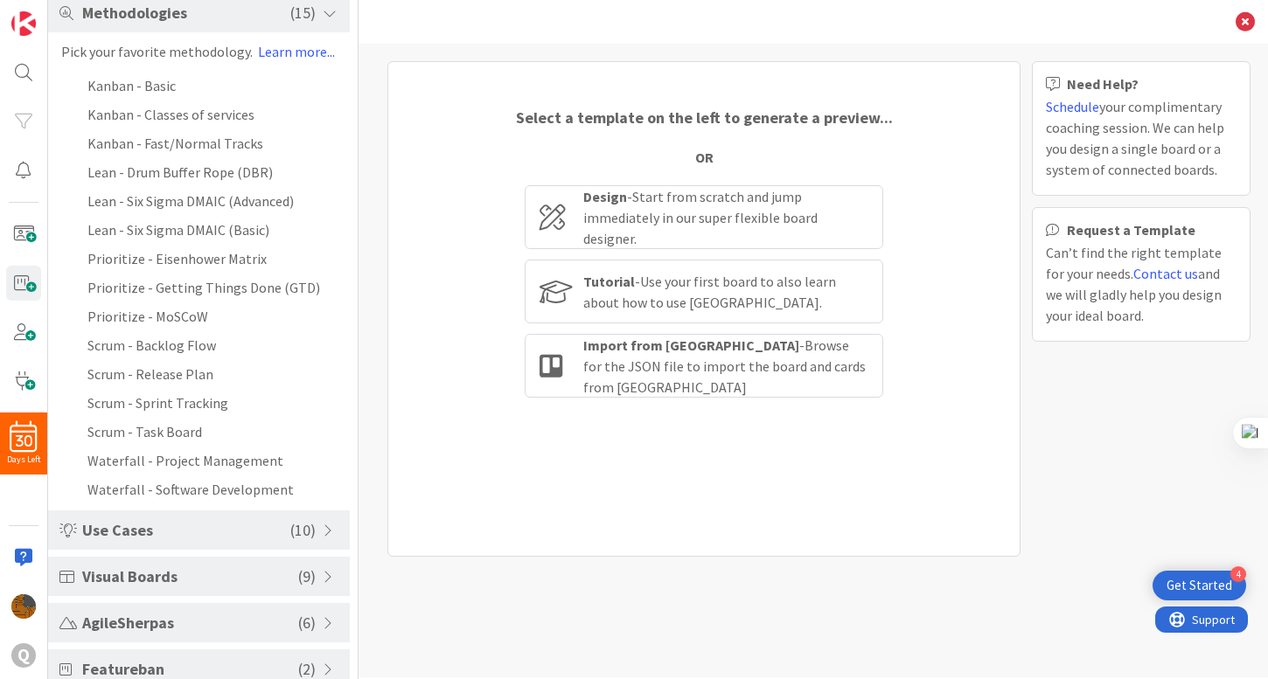
scroll to position [217, 0]
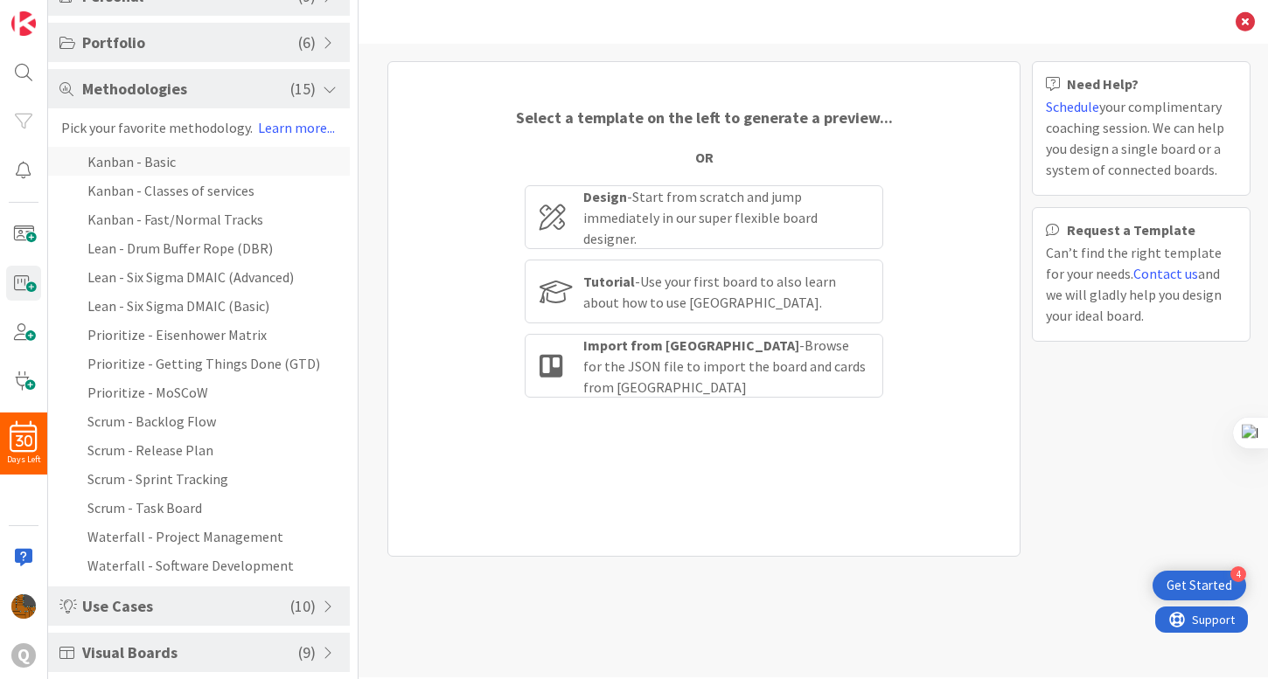
click at [177, 172] on li "Kanban - Basic" at bounding box center [199, 161] width 302 height 29
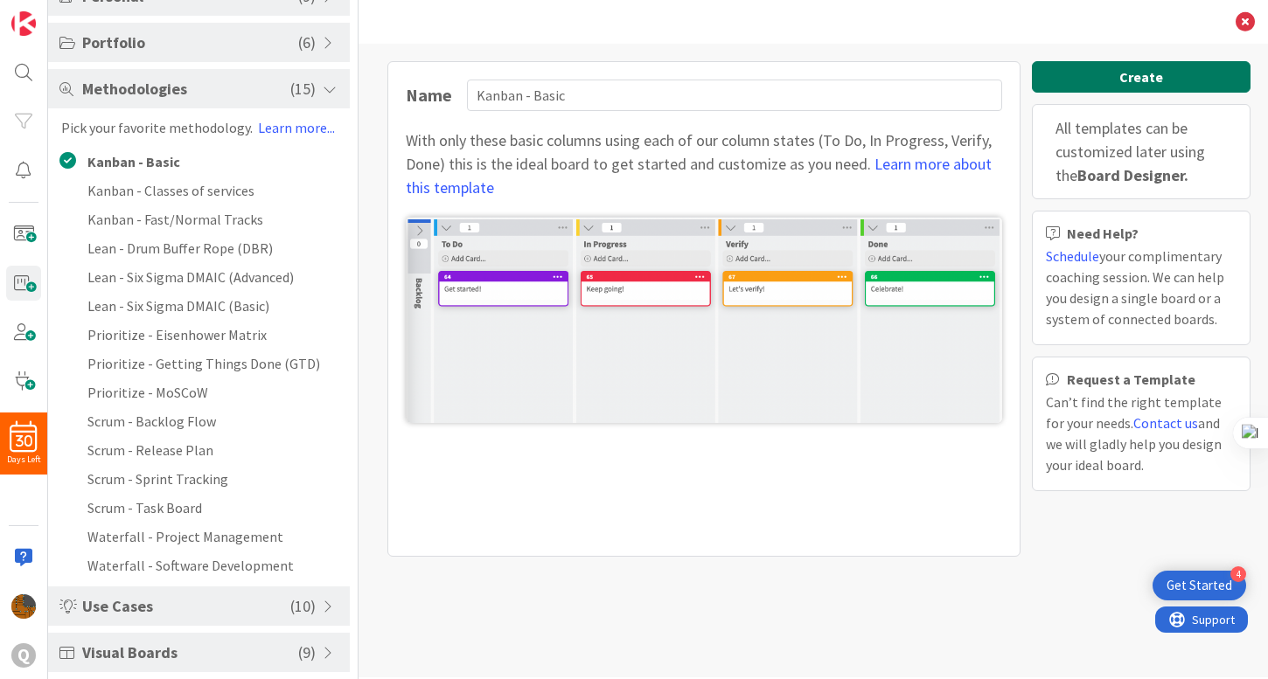
click at [1180, 87] on button "Create" at bounding box center [1141, 76] width 219 height 31
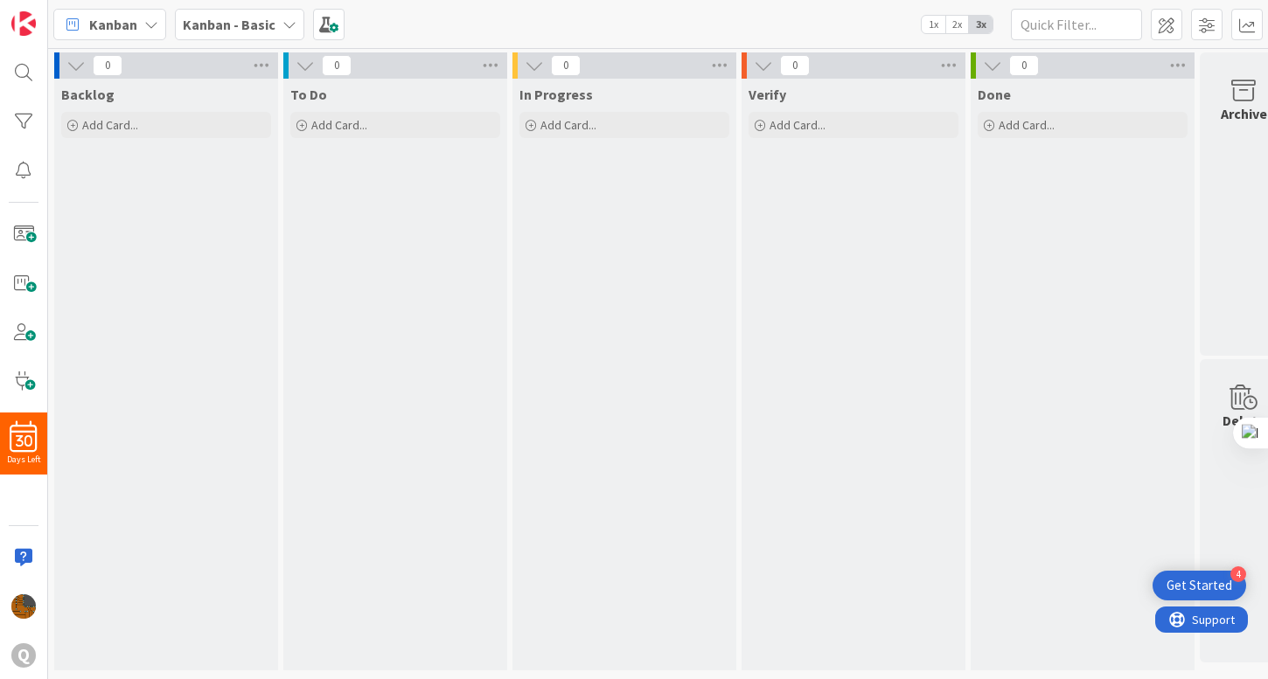
click at [148, 100] on div "Backlog" at bounding box center [166, 94] width 210 height 17
click at [300, 66] on icon at bounding box center [305, 65] width 19 height 19
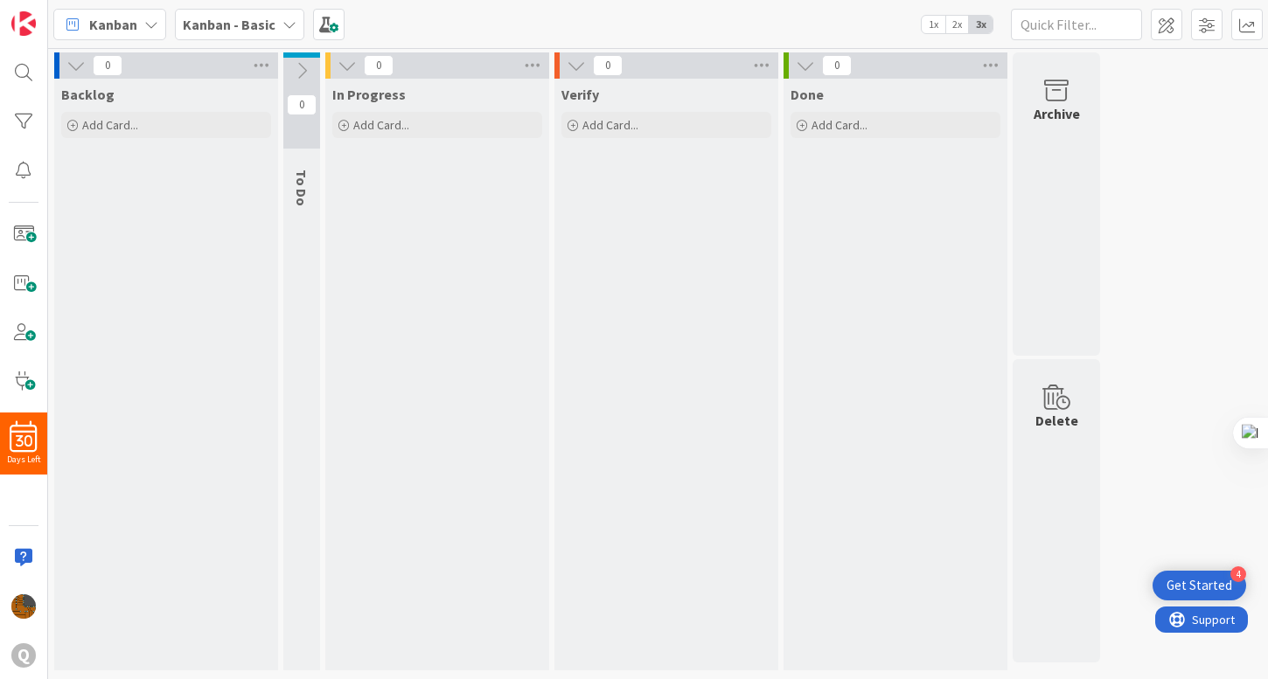
click at [341, 73] on icon at bounding box center [347, 65] width 19 height 19
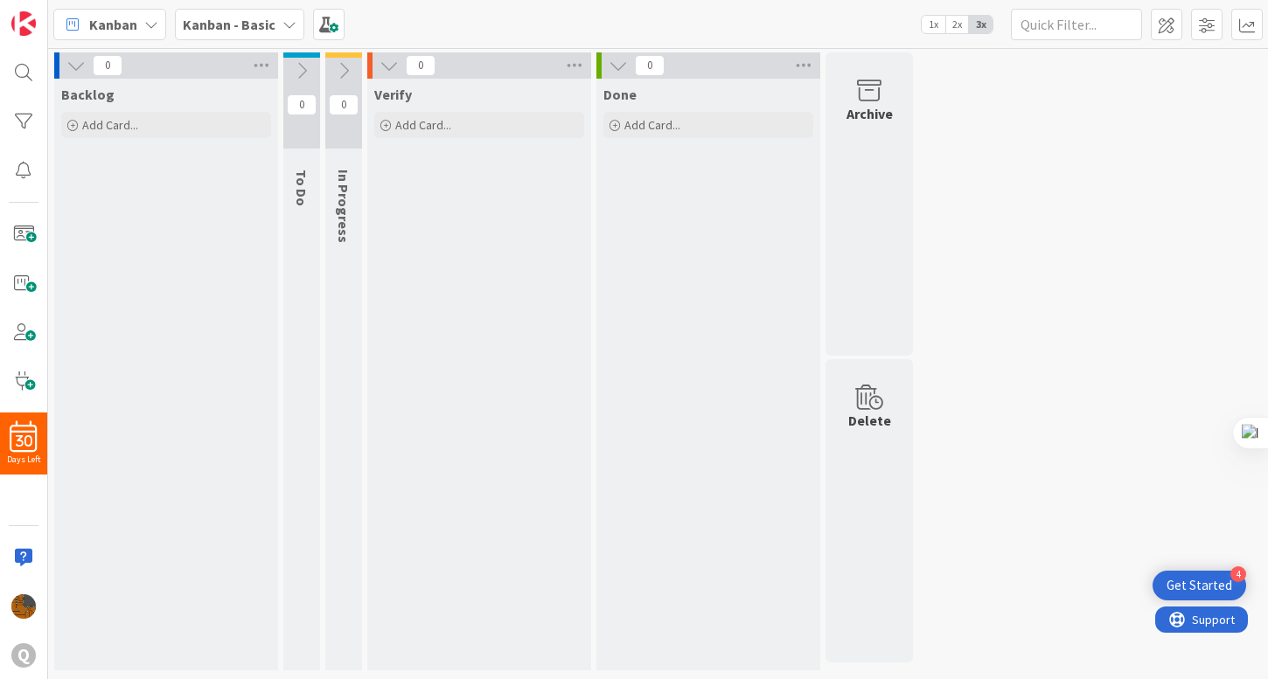
click at [317, 190] on div "To Do" at bounding box center [304, 188] width 42 height 54
click at [303, 74] on icon at bounding box center [301, 70] width 19 height 19
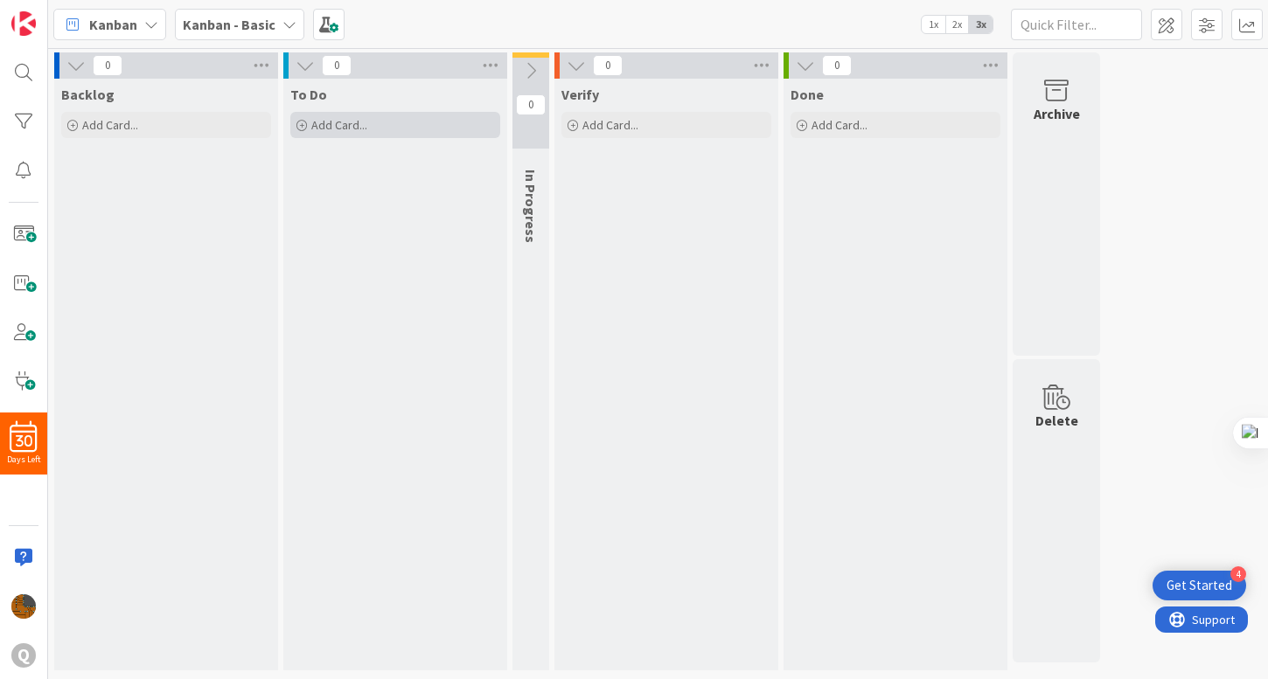
click at [421, 130] on div "Add Card..." at bounding box center [395, 125] width 210 height 26
